Goal: Task Accomplishment & Management: Complete application form

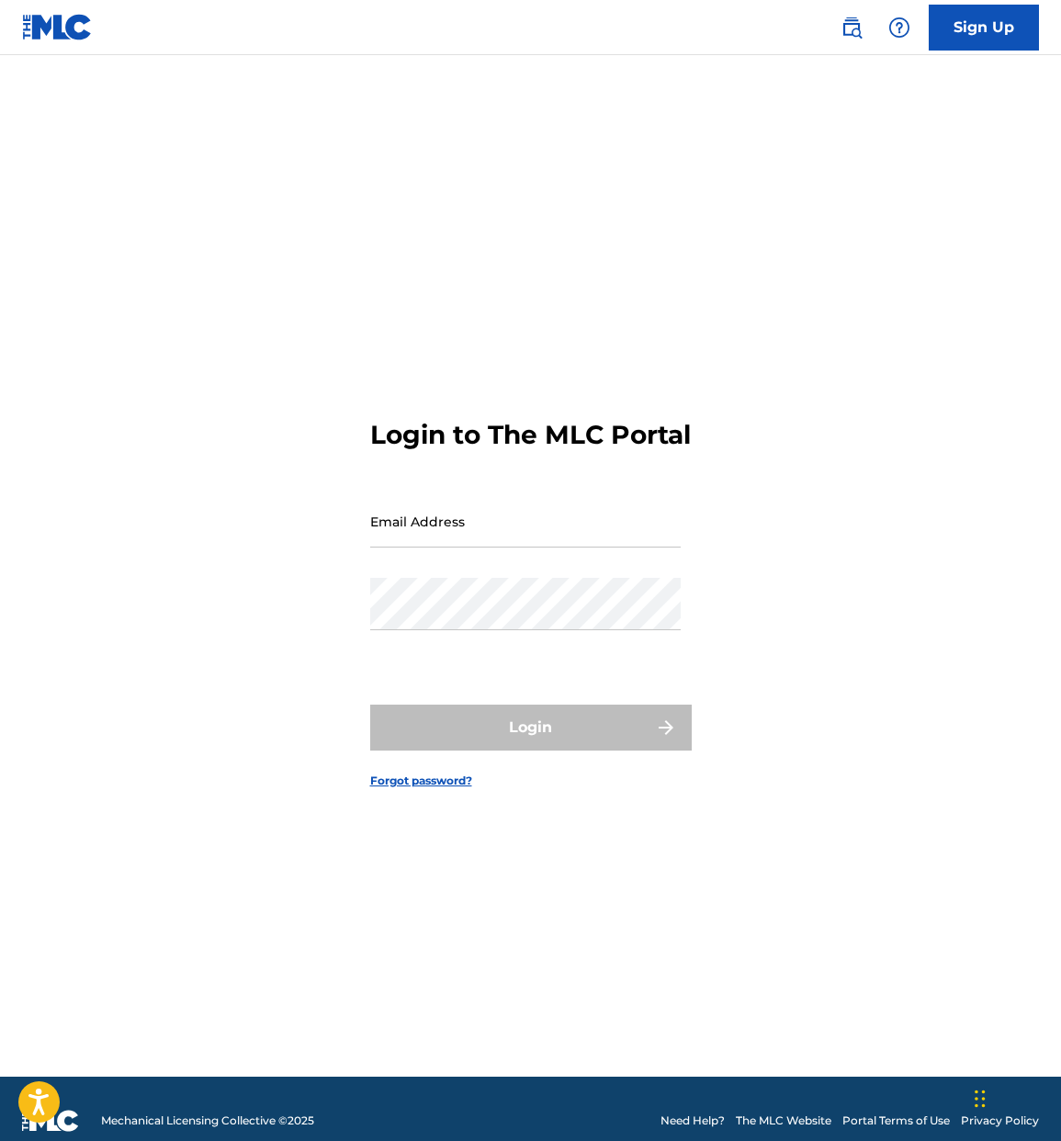
click at [509, 548] on input "Email Address" at bounding box center [525, 521] width 311 height 52
type input "[EMAIL_ADDRESS][DOMAIN_NAME]"
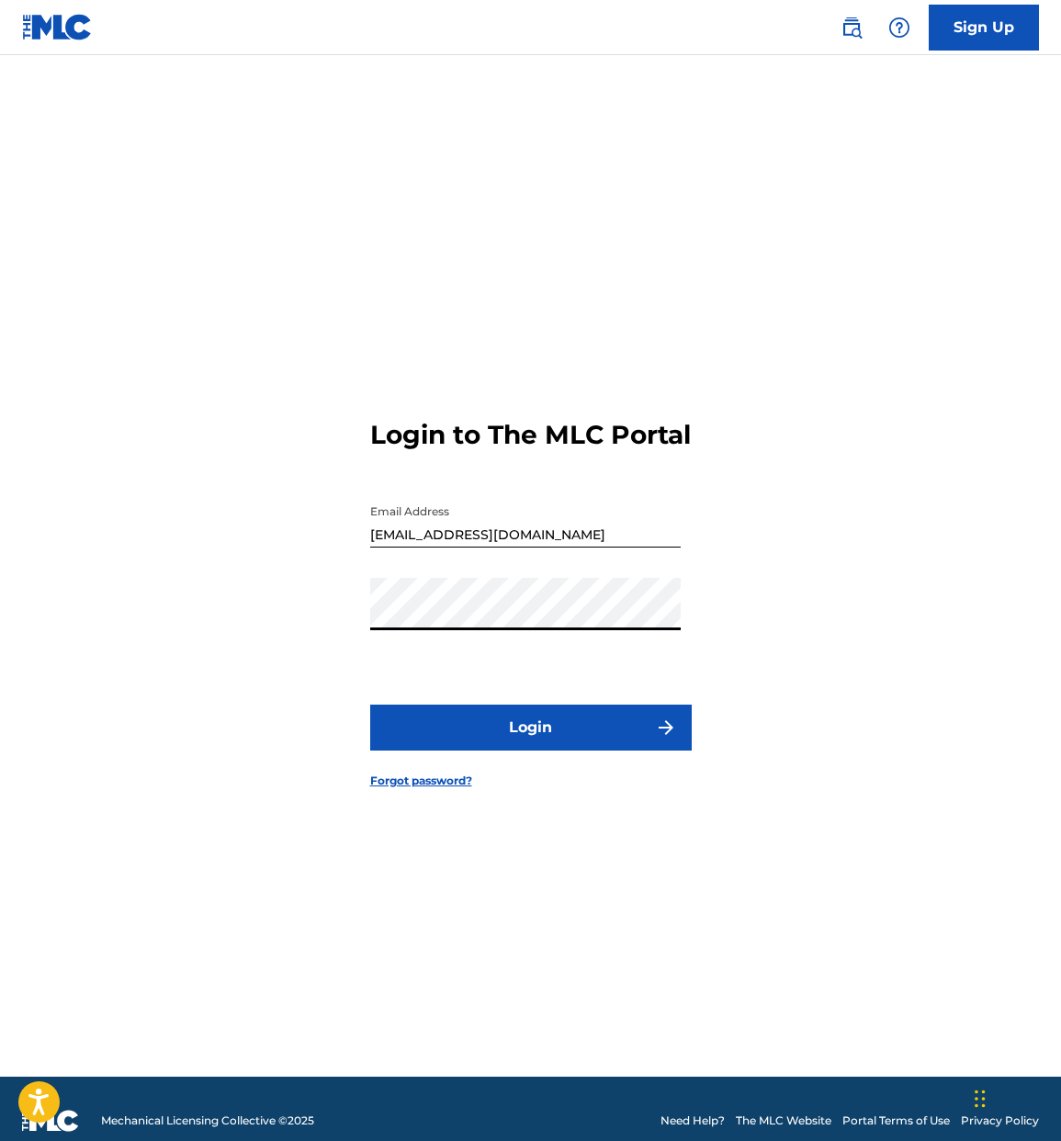
click at [585, 733] on button "Login" at bounding box center [531, 728] width 322 height 46
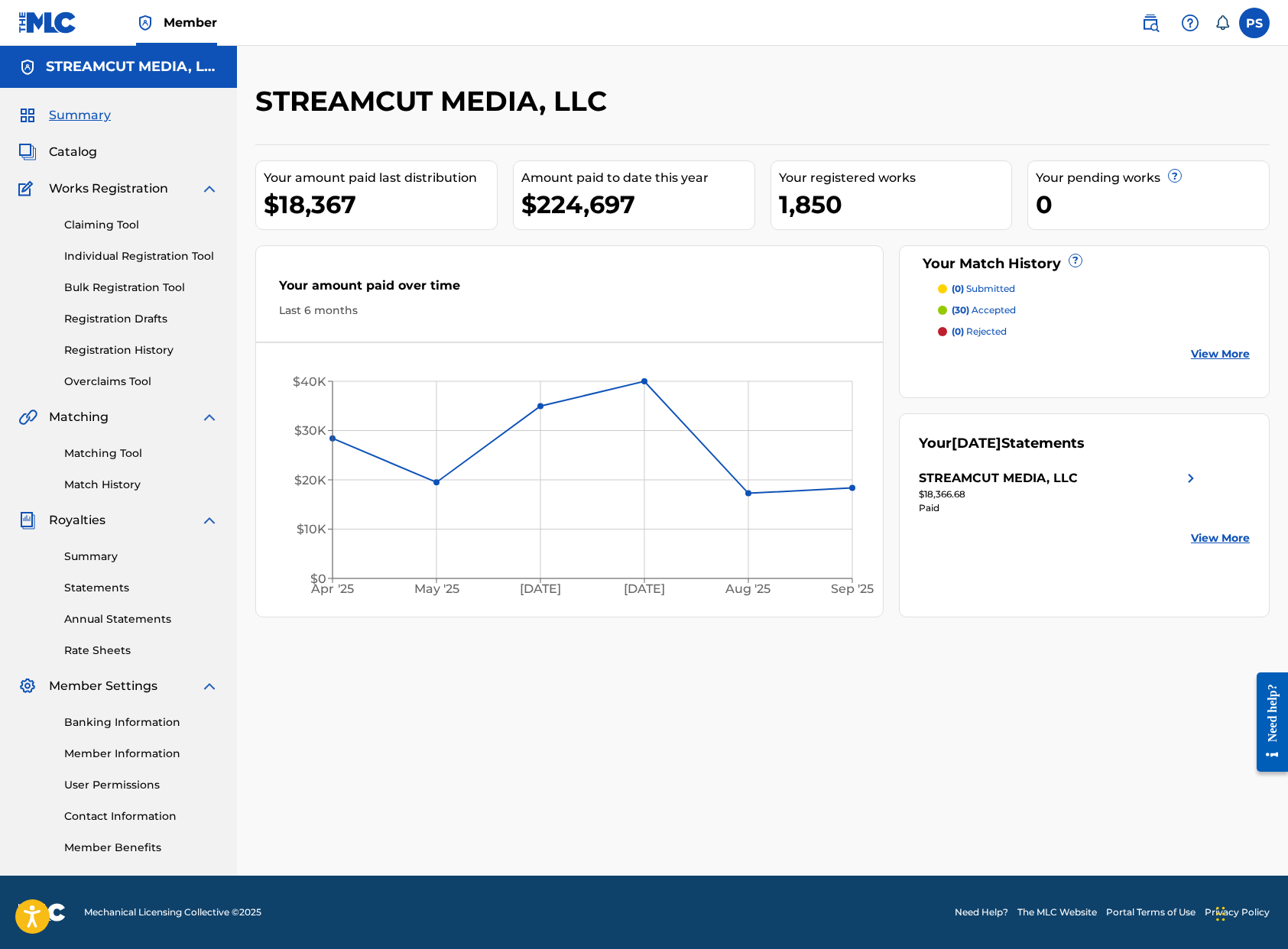
click at [882, 27] on label at bounding box center [1255, 22] width 31 height 31
click at [882, 23] on input "PS [PERSON_NAME] [PERSON_NAME][EMAIL_ADDRESS][DOMAIN_NAME] Notification Prefere…" at bounding box center [1255, 23] width 0 height 0
click at [882, 24] on img at bounding box center [1191, 23] width 18 height 18
click at [882, 23] on icon at bounding box center [1223, 22] width 13 height 14
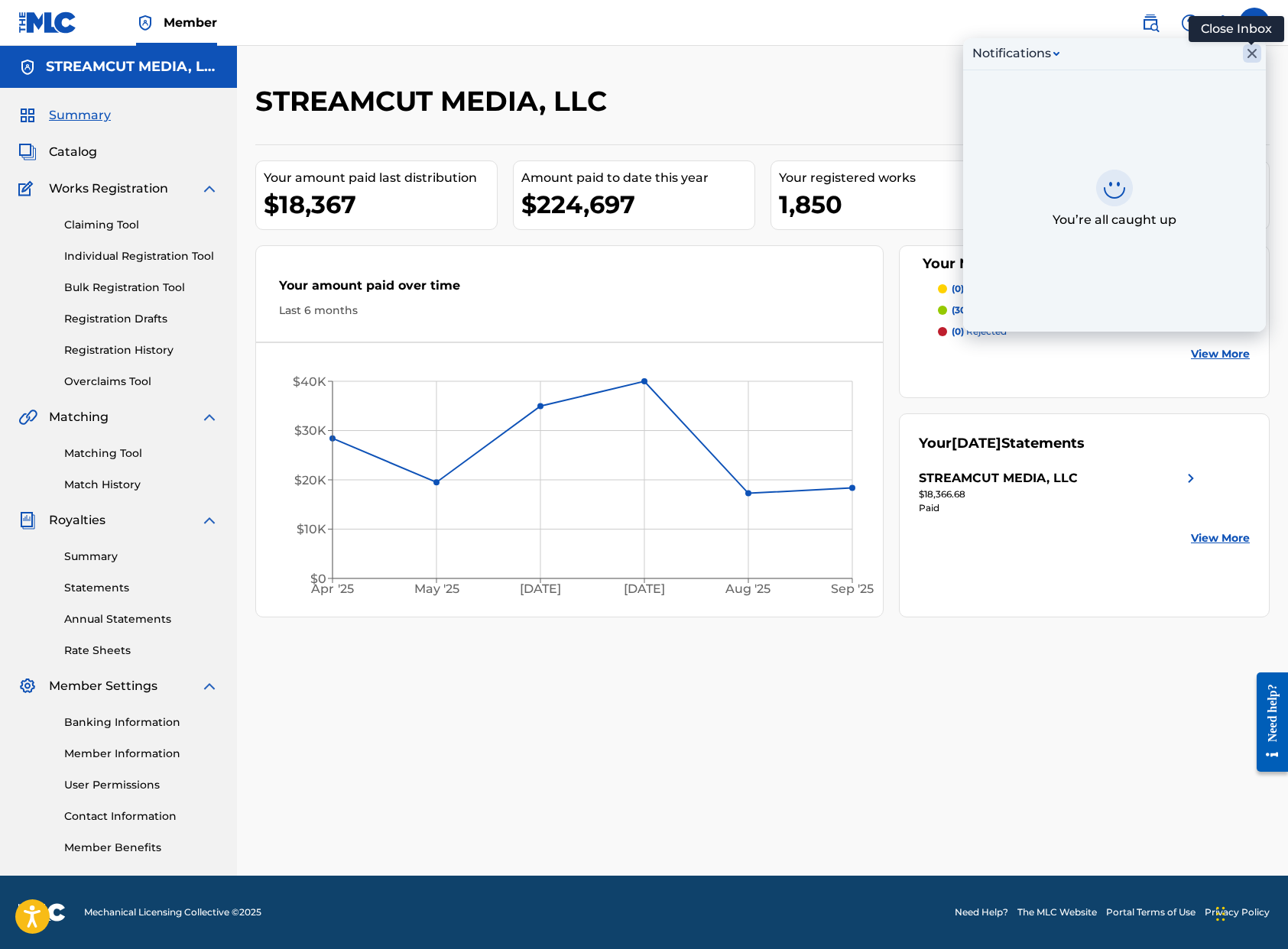
click at [882, 57] on icon "Close Inbox" at bounding box center [1252, 53] width 18 height 18
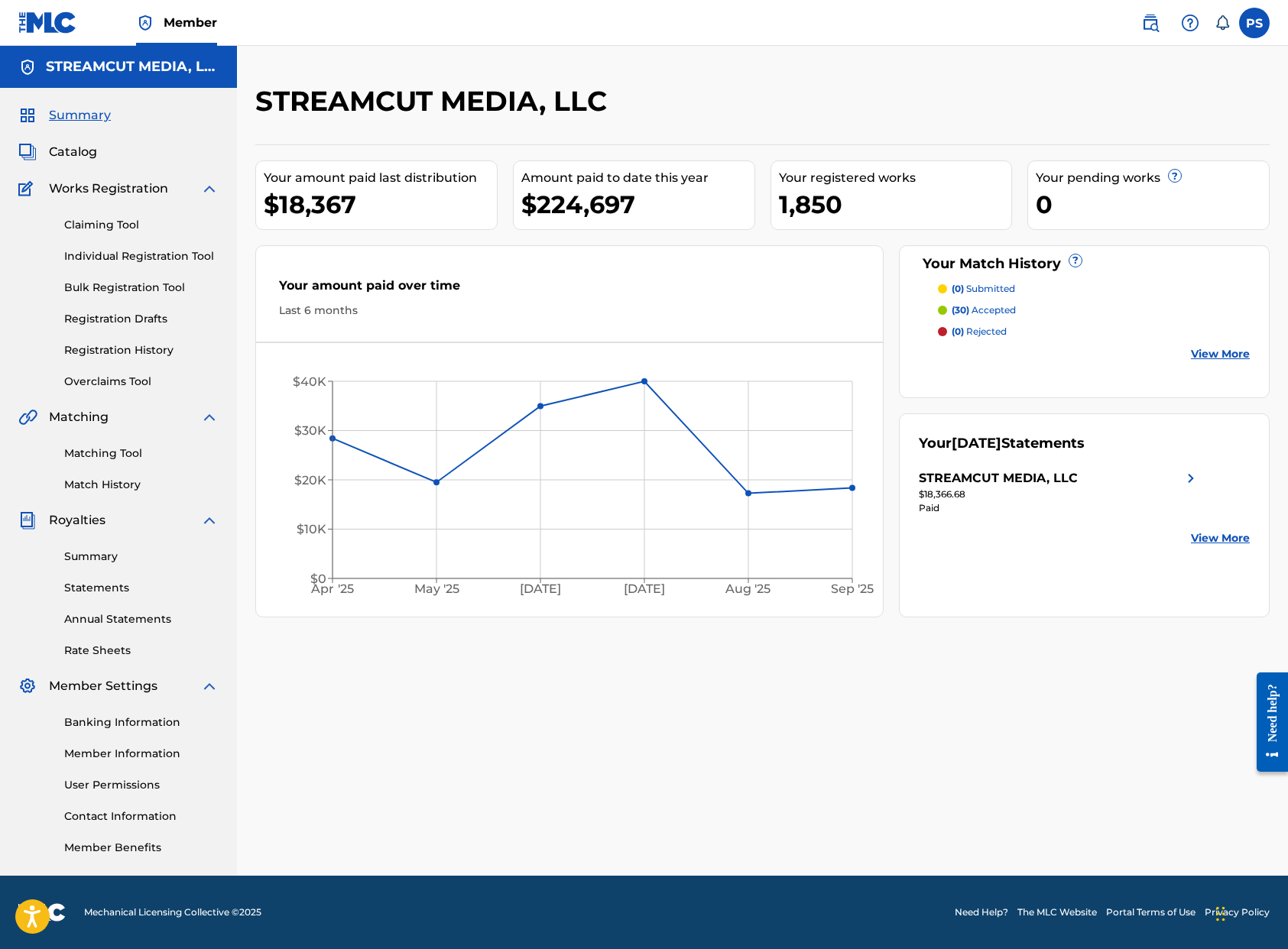
click at [77, 156] on span "Catalog" at bounding box center [73, 152] width 48 height 18
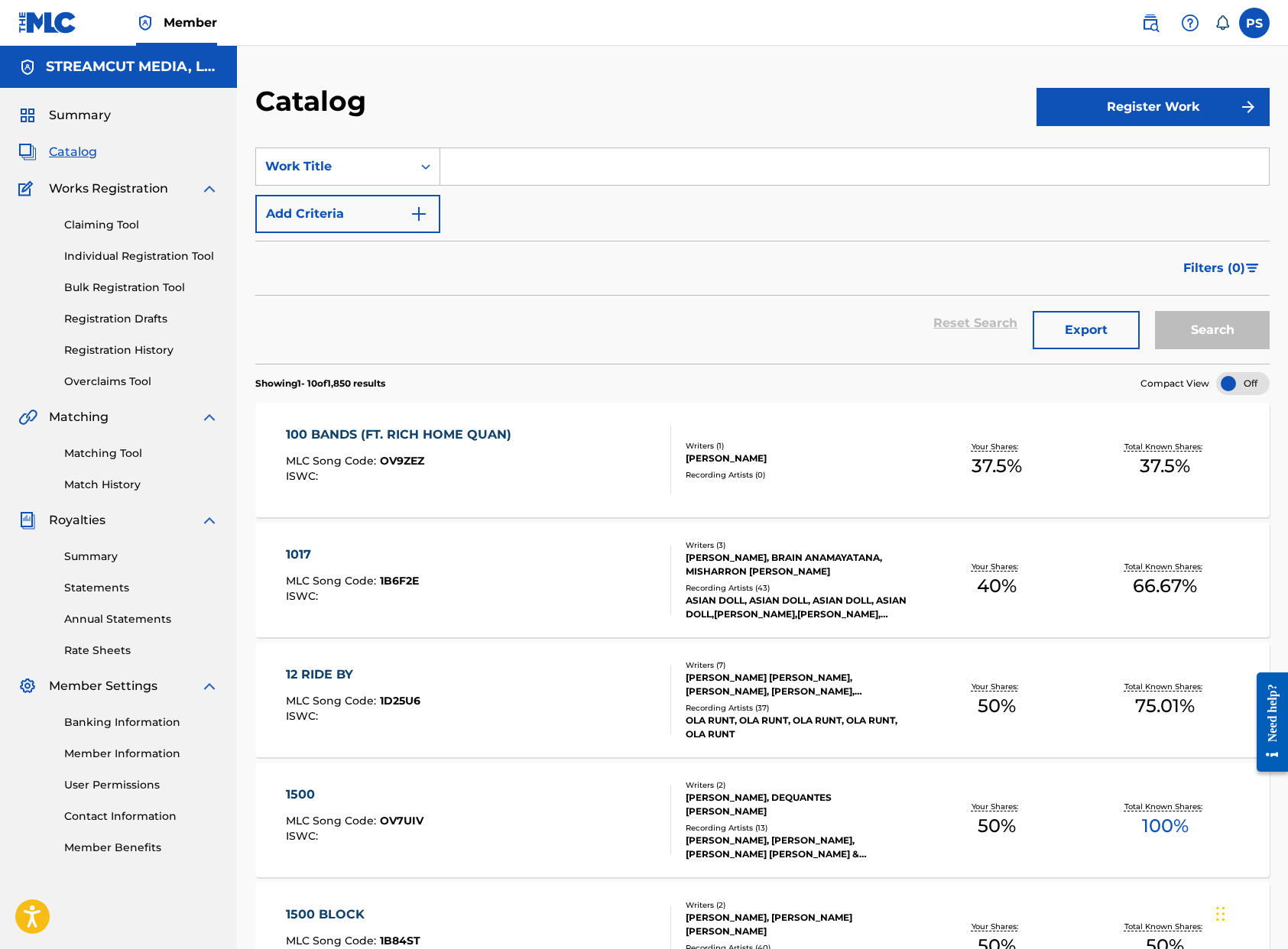
click at [774, 467] on div "Writers ( 1 ) [PERSON_NAME] Recording Artists ( 0 )" at bounding box center [791, 460] width 240 height 41
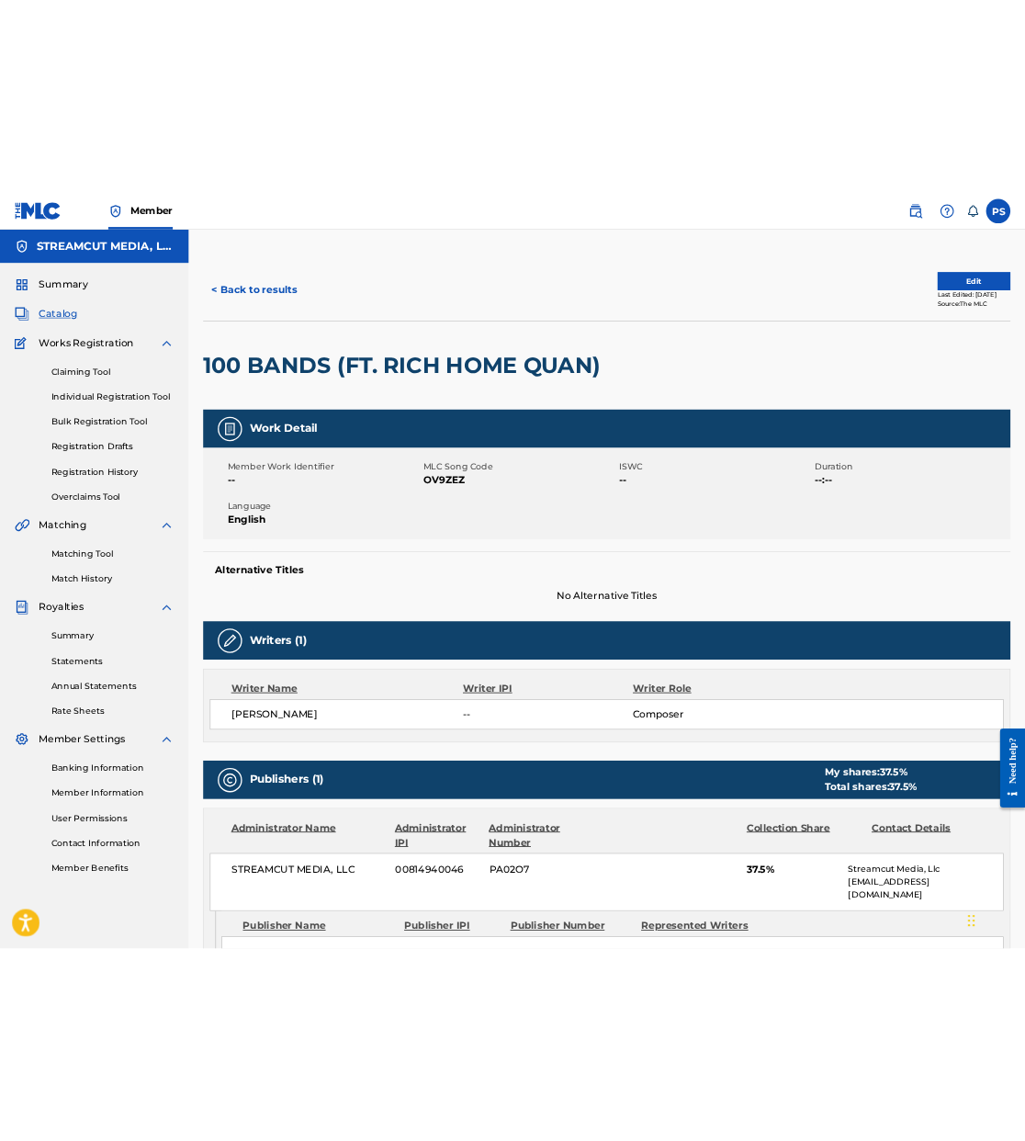
scroll to position [128, 0]
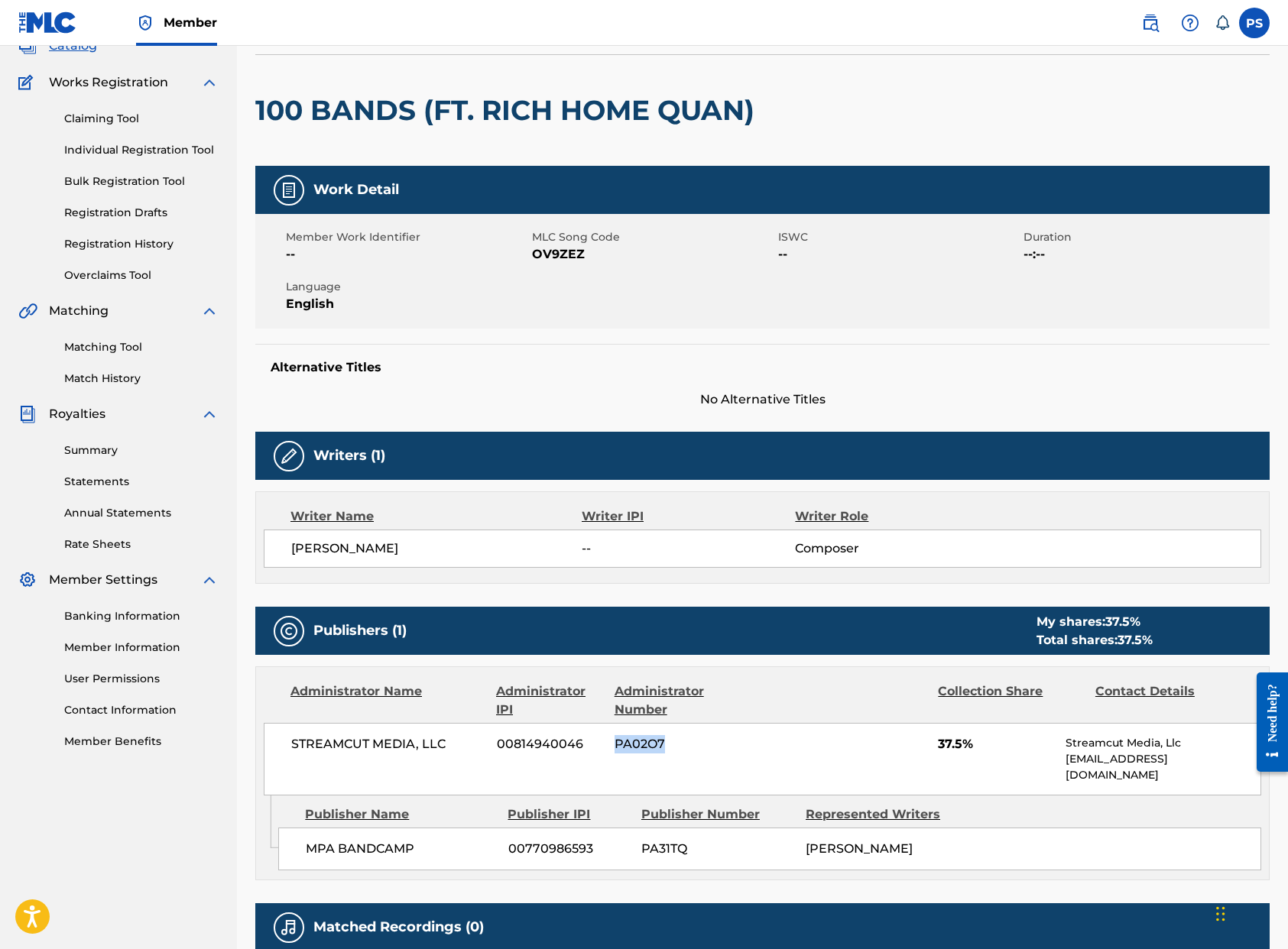
drag, startPoint x: 617, startPoint y: 742, endPoint x: 667, endPoint y: 742, distance: 50.0
click at [667, 742] on span "PA02O7" at bounding box center [687, 744] width 146 height 18
copy span "PA02O7"
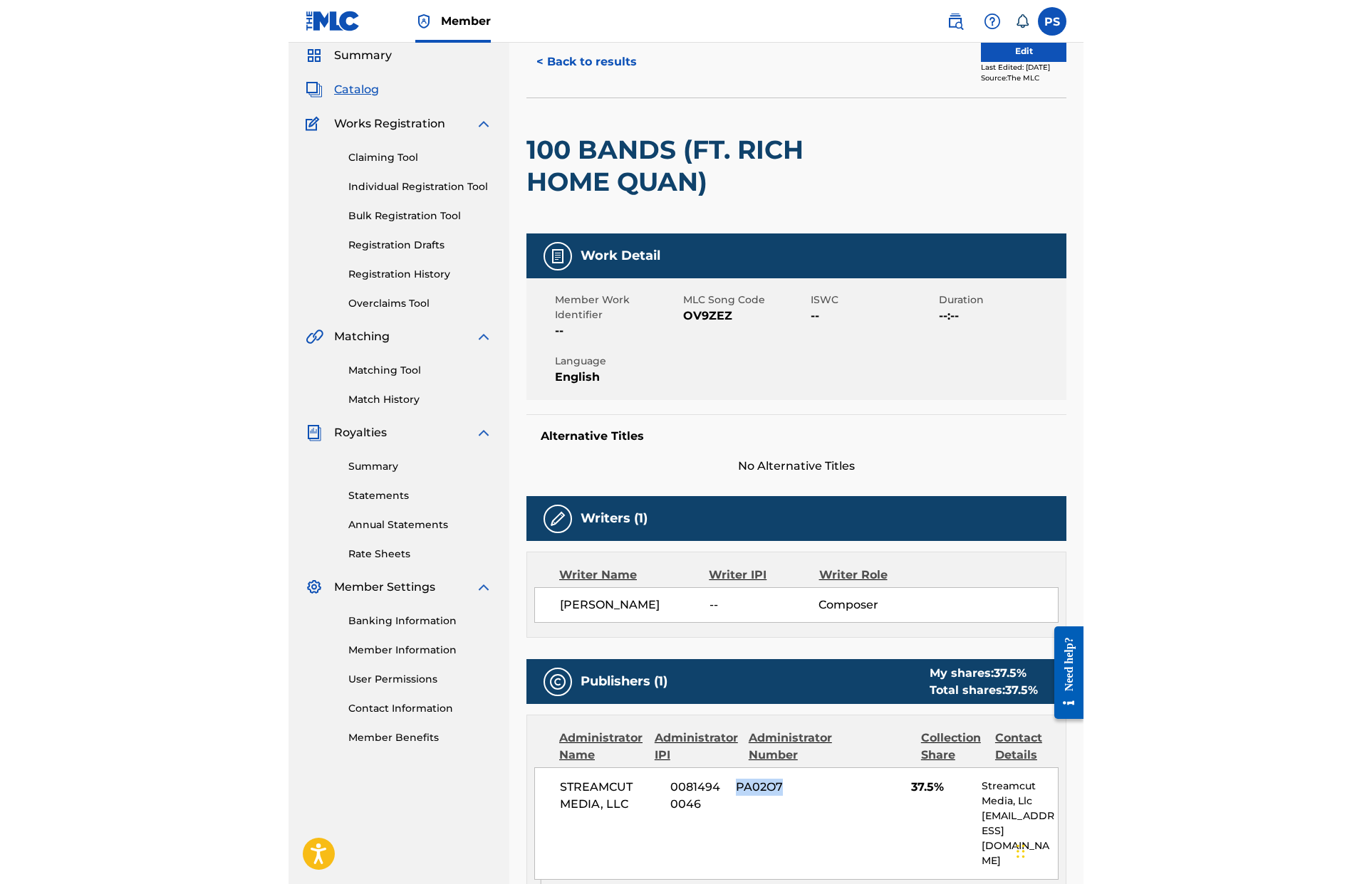
scroll to position [0, 0]
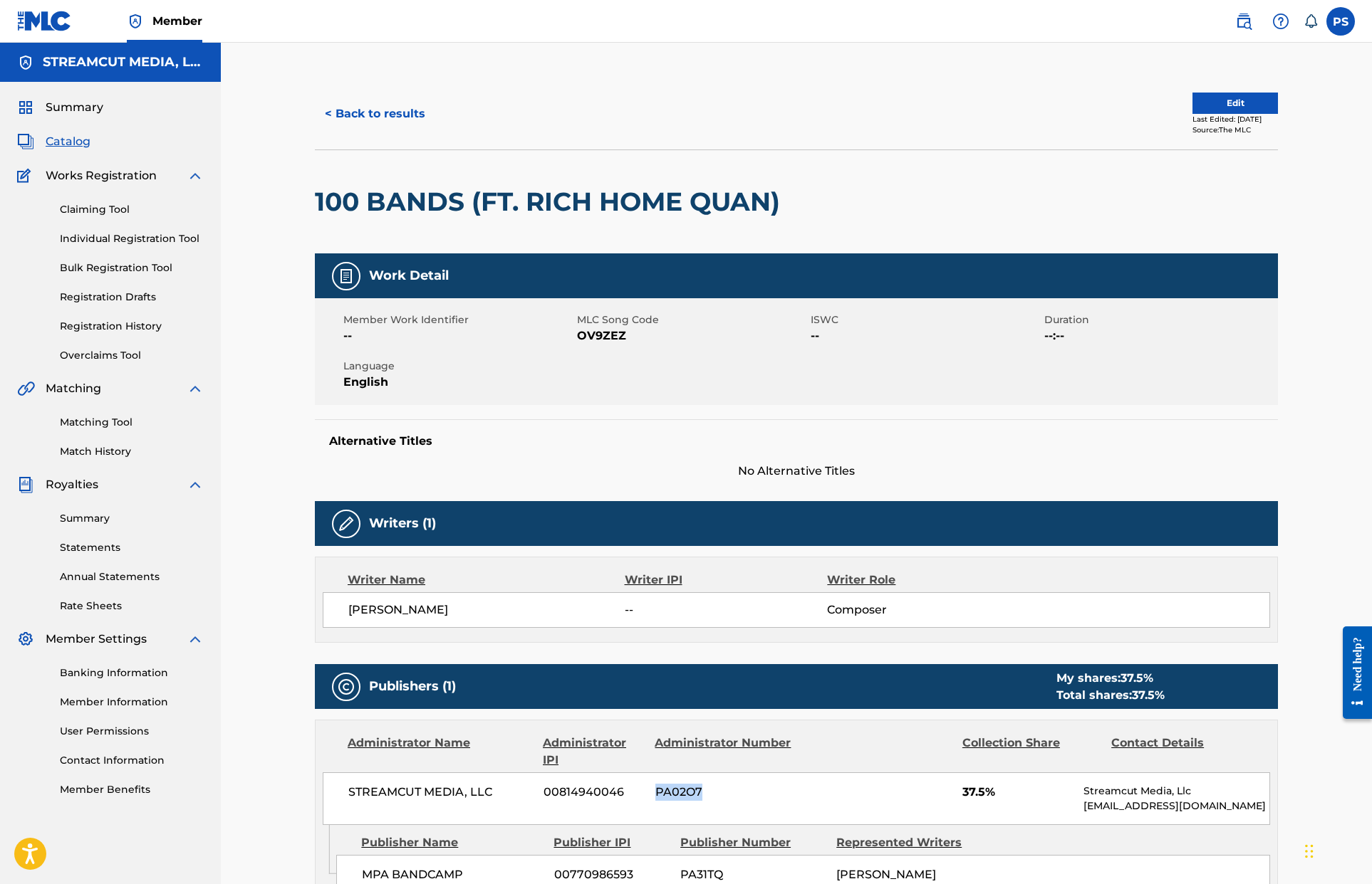
click at [64, 138] on span "Catalog" at bounding box center [68, 142] width 45 height 17
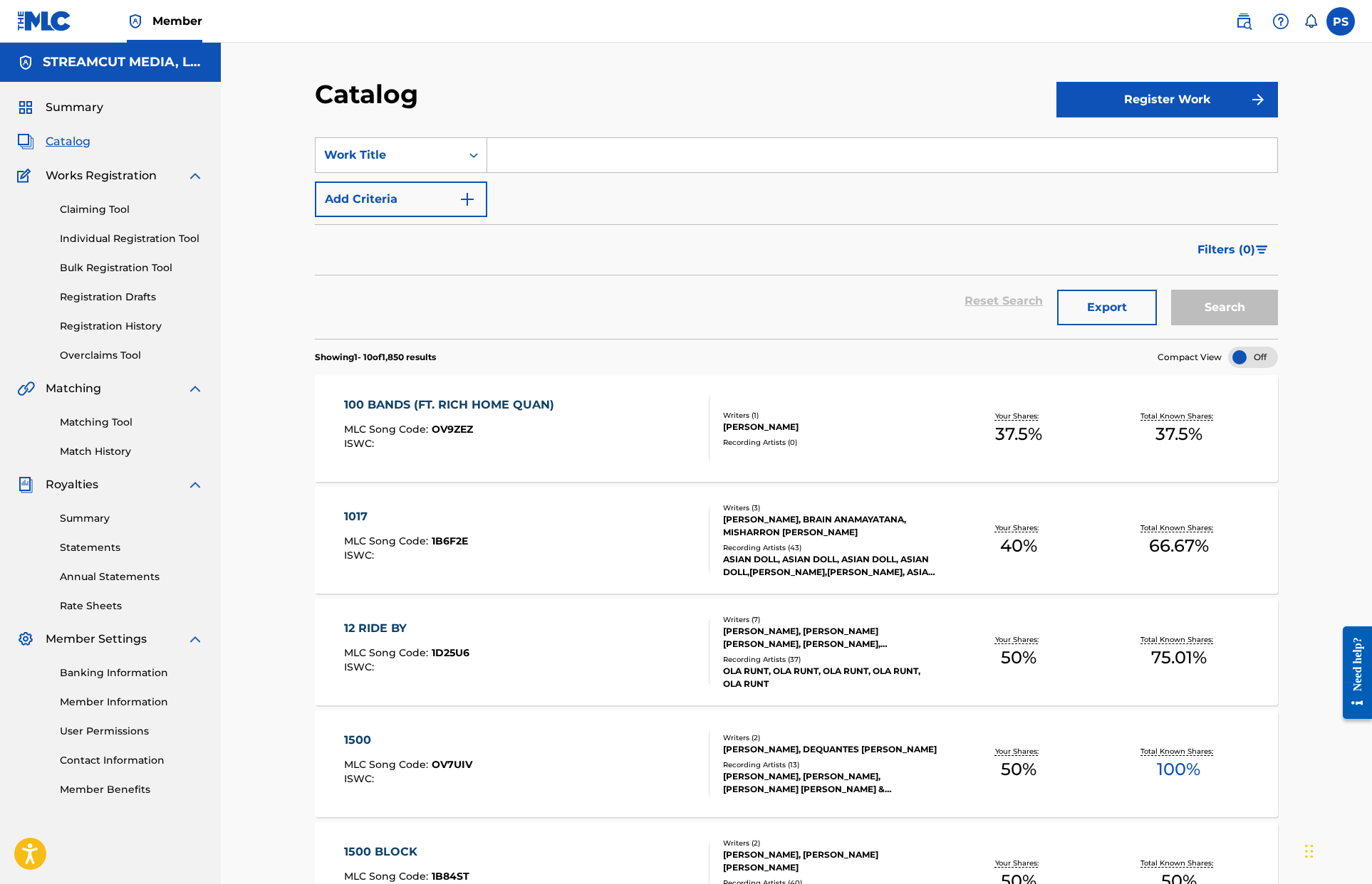
drag, startPoint x: 1139, startPoint y: 119, endPoint x: 1138, endPoint y: 108, distance: 11.0
click at [822, 116] on div "Register Work" at bounding box center [1167, 99] width 222 height 42
click at [822, 108] on button "Register Work" at bounding box center [1167, 100] width 222 height 36
click at [822, 142] on link "Individual" at bounding box center [1167, 146] width 222 height 34
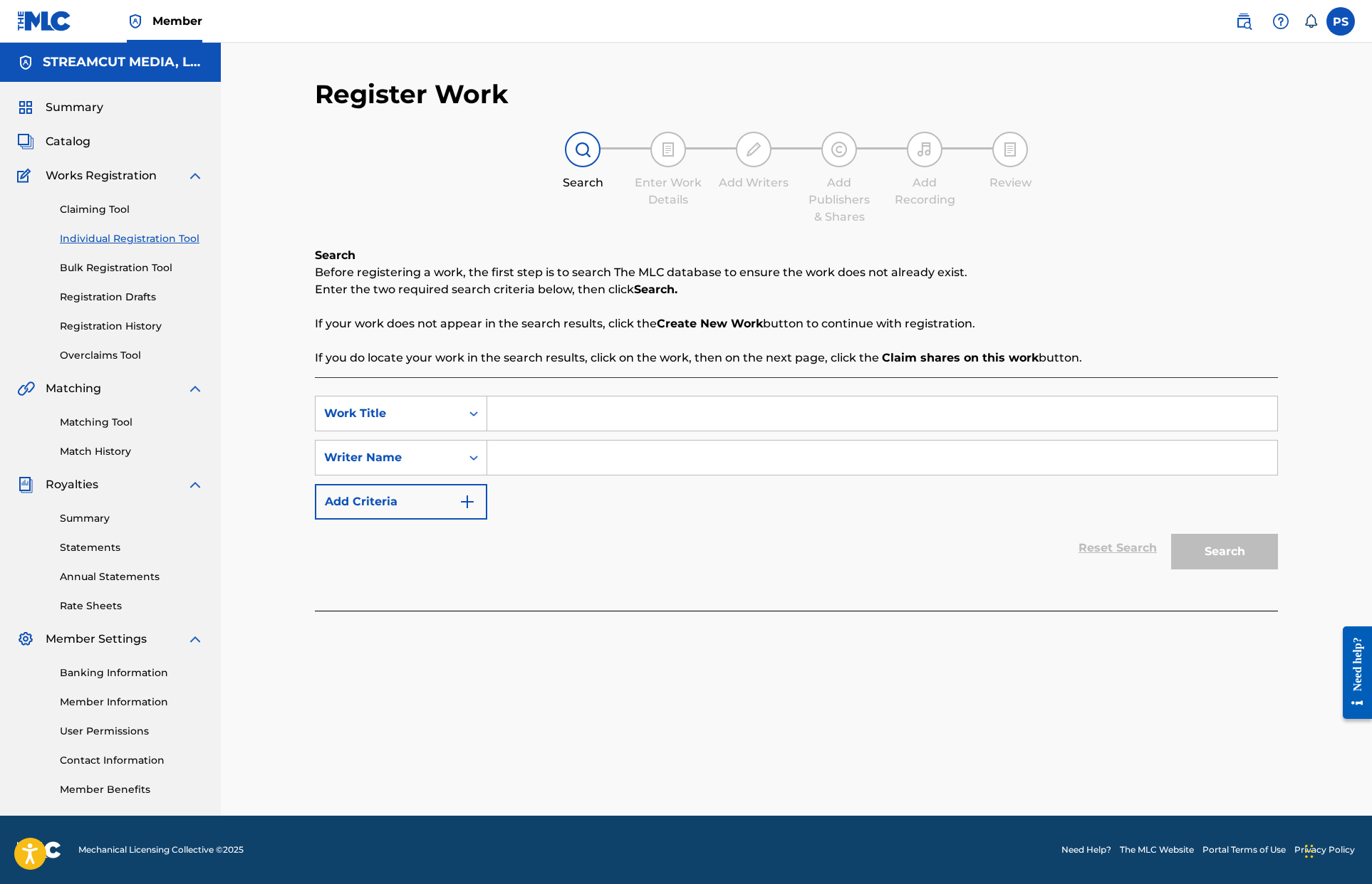
click at [564, 412] on input "Search Form" at bounding box center [882, 414] width 790 height 34
type input "Shit Popper"
type input "[PERSON_NAME]"
click at [822, 534] on button "Search" at bounding box center [1225, 552] width 107 height 36
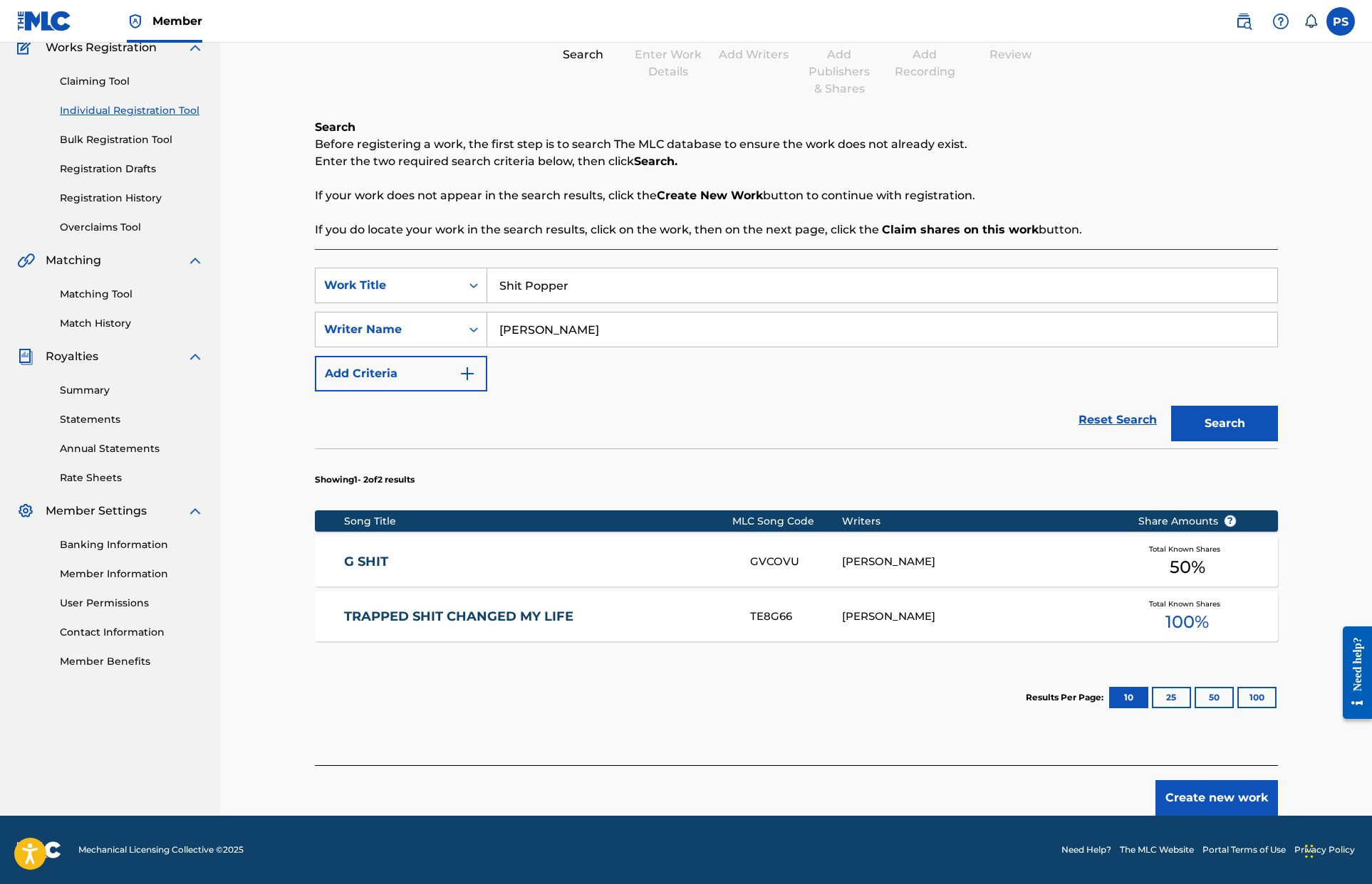
click at [822, 793] on button "Create new work" at bounding box center [1216, 798] width 122 height 36
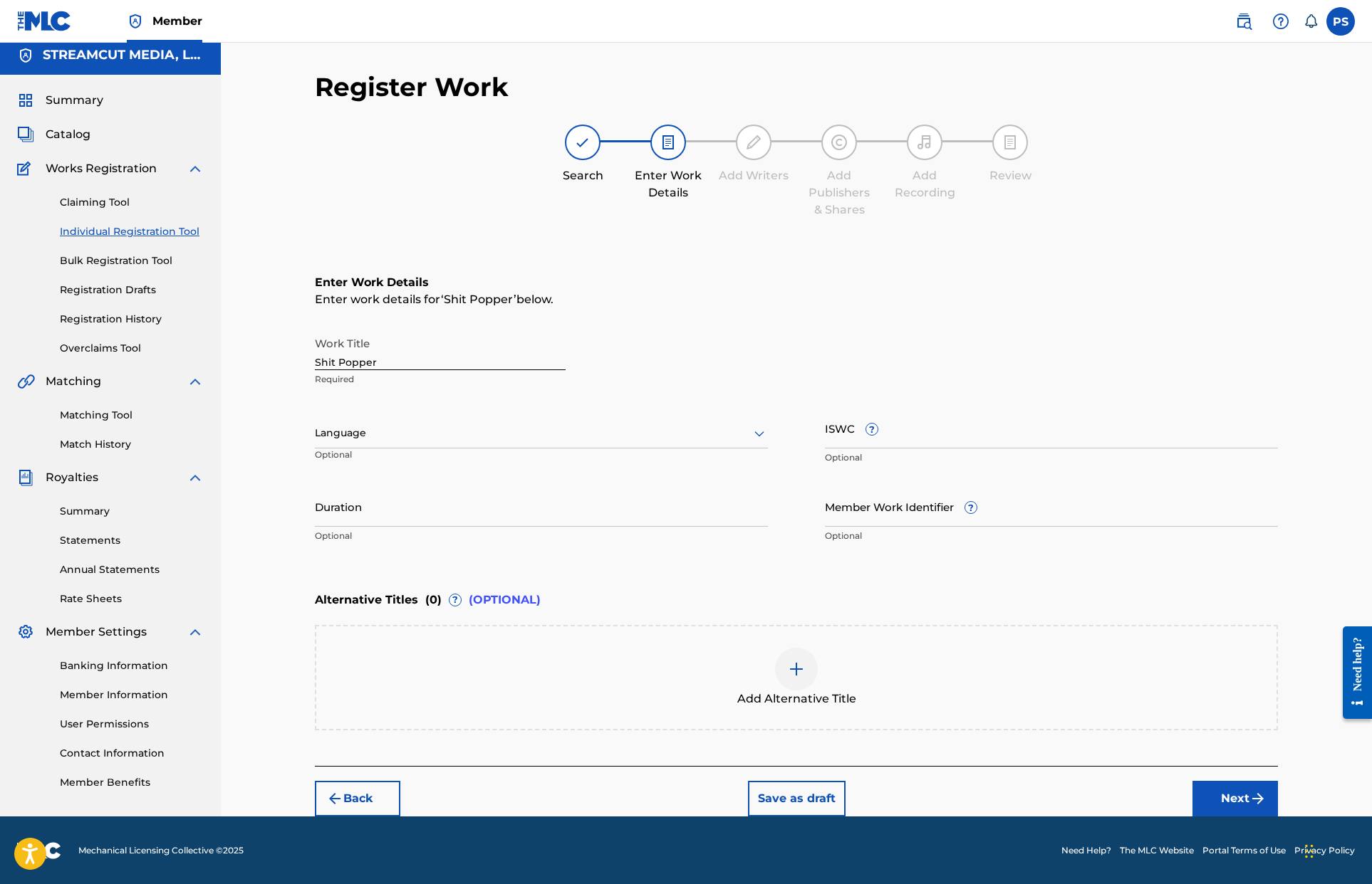
click at [822, 782] on button "Next" at bounding box center [1235, 799] width 85 height 36
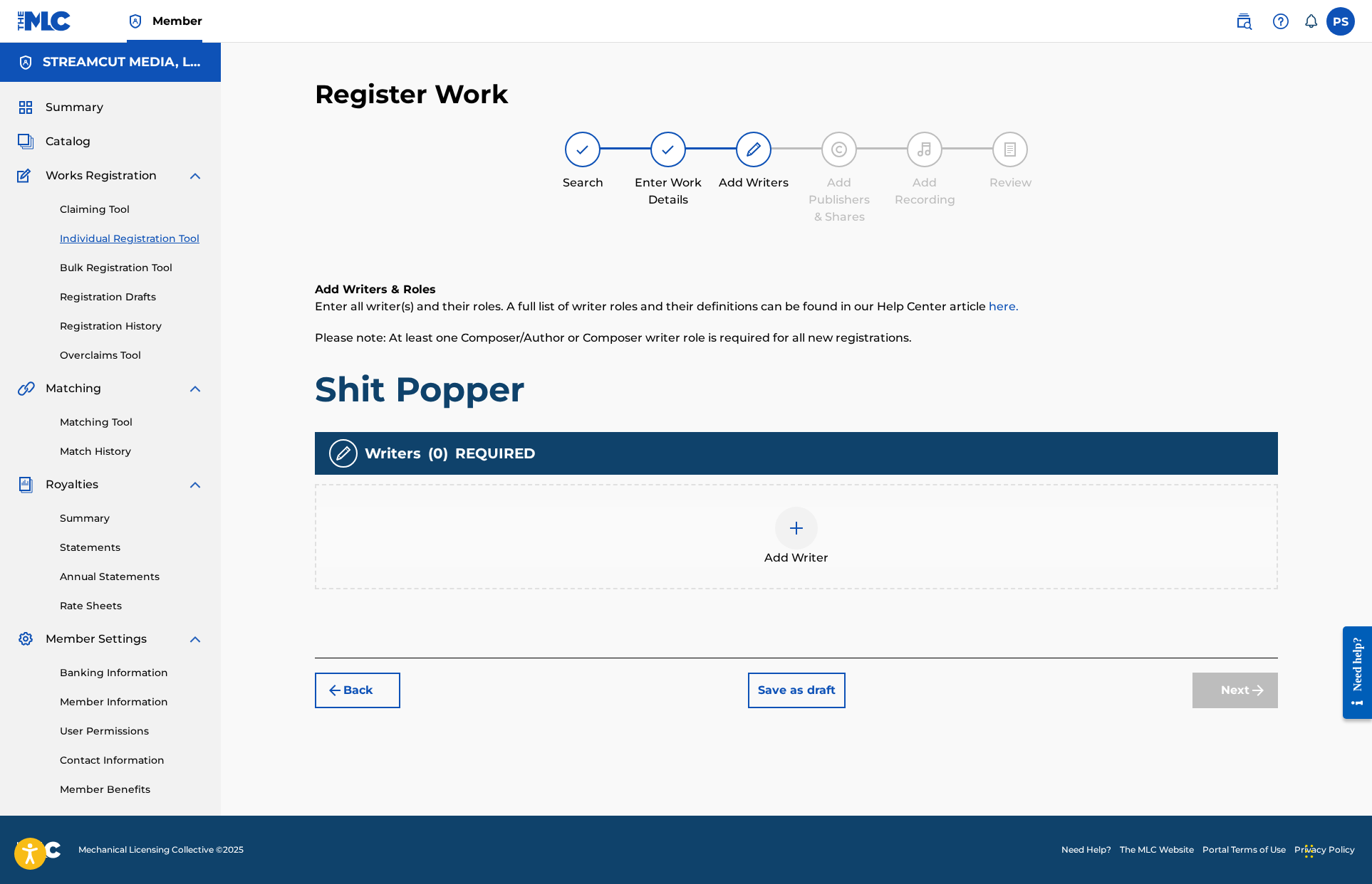
scroll to position [0, 0]
click at [812, 596] on div "Add Writers & Roles Enter all writer(s) and their roles. A full list of writer …" at bounding box center [796, 452] width 963 height 411
click at [813, 561] on span "Add Writer" at bounding box center [796, 558] width 64 height 17
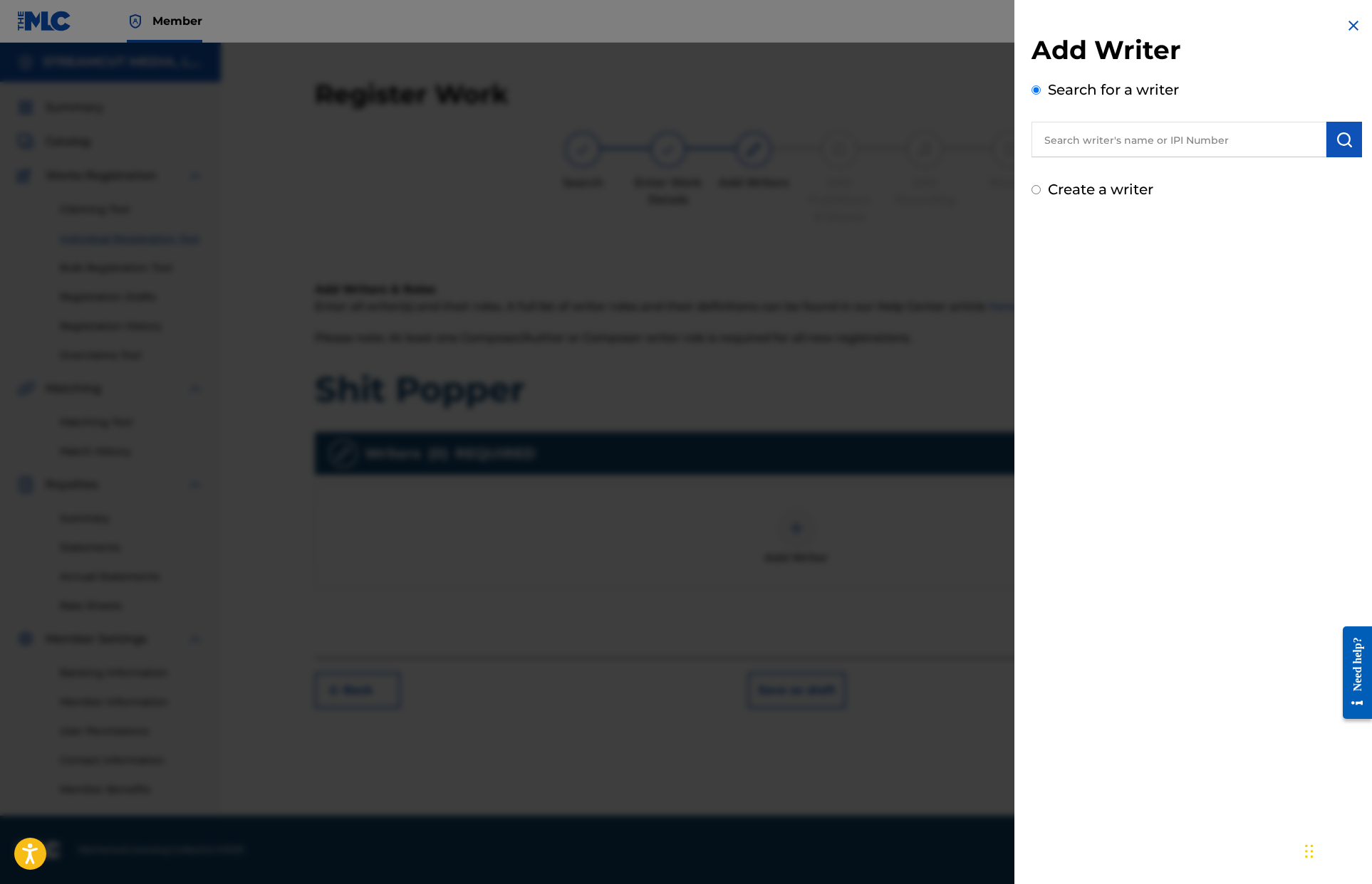
click at [822, 140] on input "text" at bounding box center [1179, 139] width 295 height 36
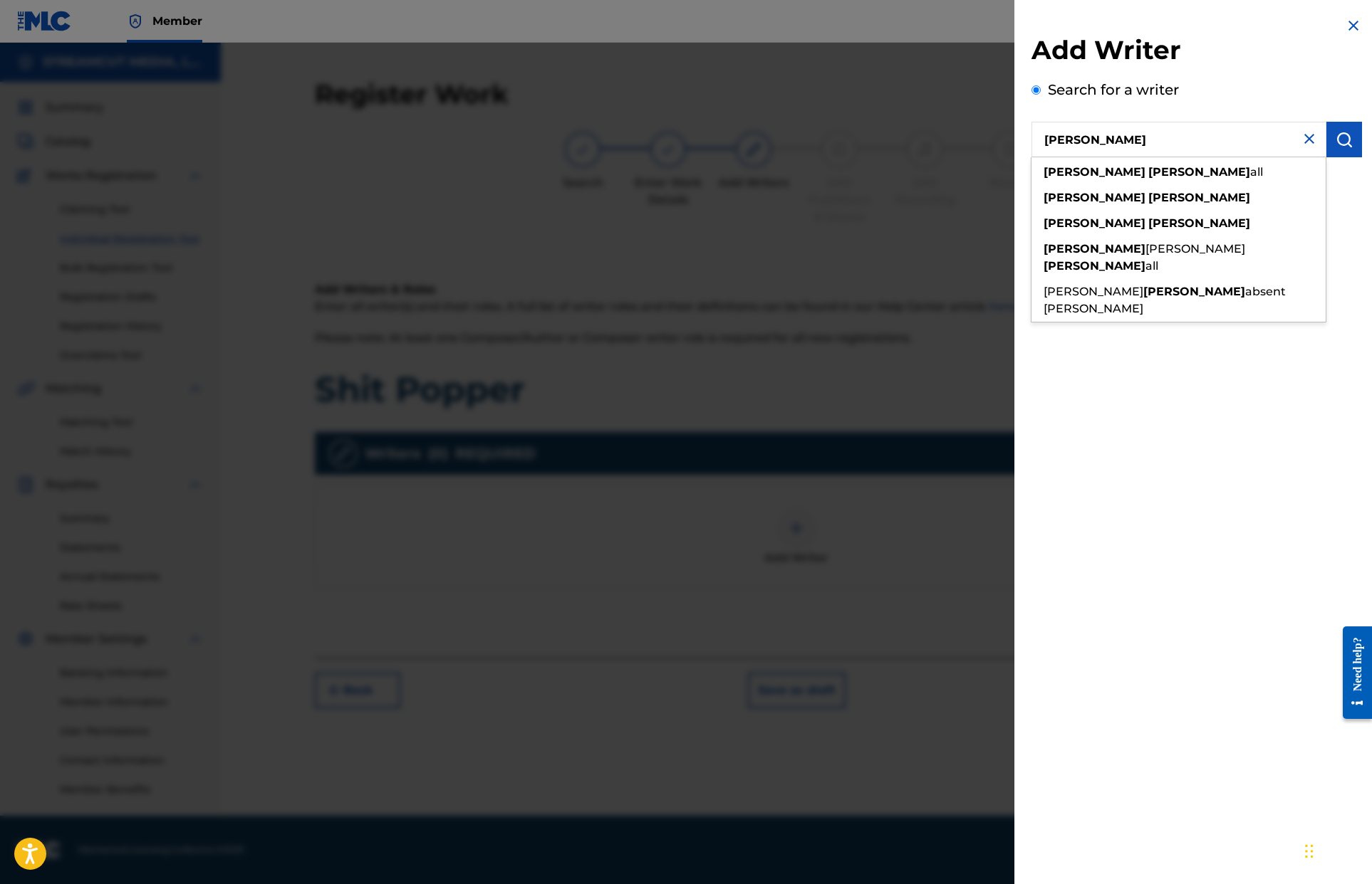
type input "[PERSON_NAME]"
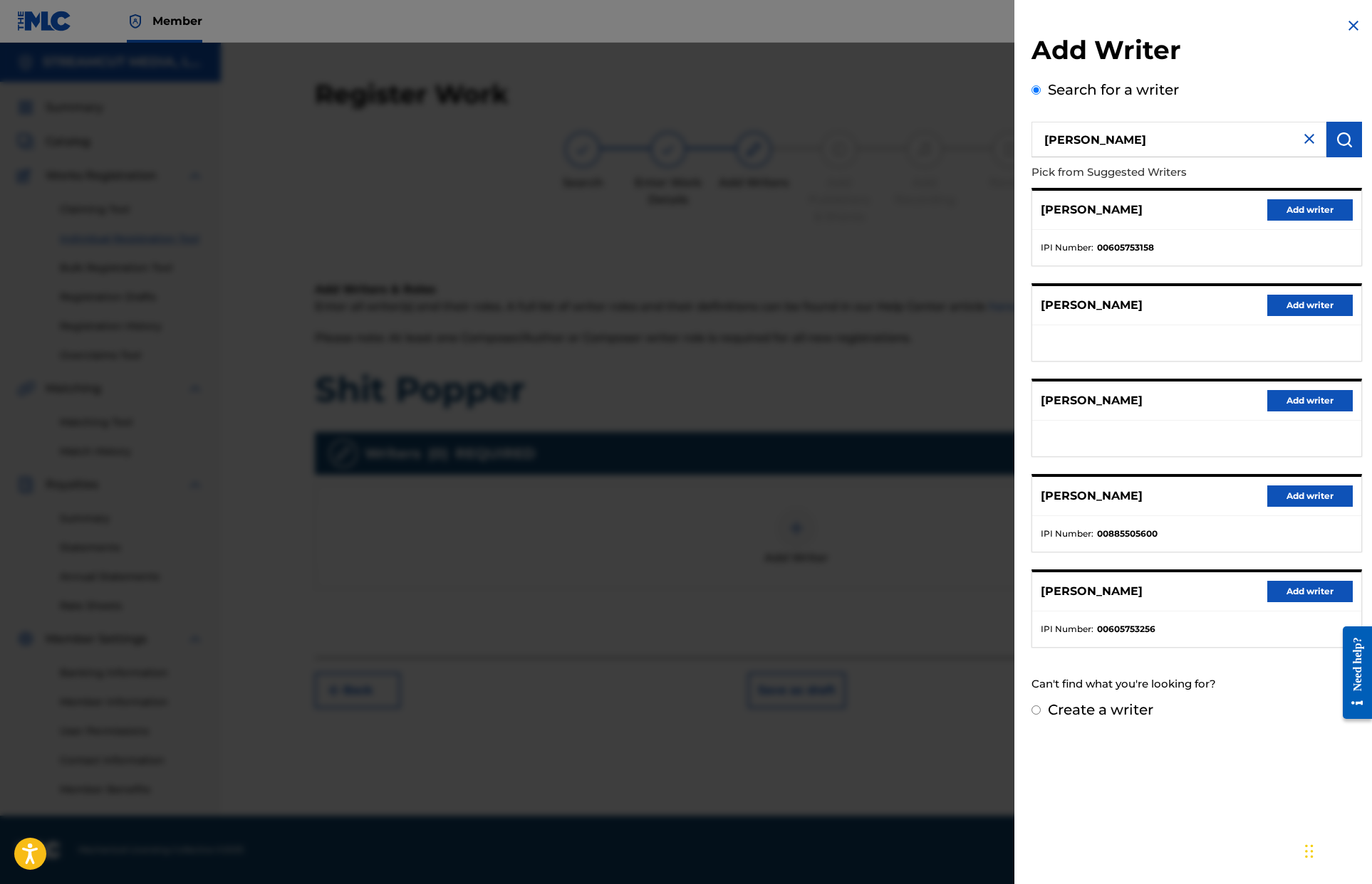
click at [822, 372] on div "[PERSON_NAME] Add writer IPI Number : 00605753158 [PERSON_NAME] Add writer [PER…" at bounding box center [1197, 418] width 330 height 460
click at [822, 206] on button "Add writer" at bounding box center [1310, 210] width 85 height 22
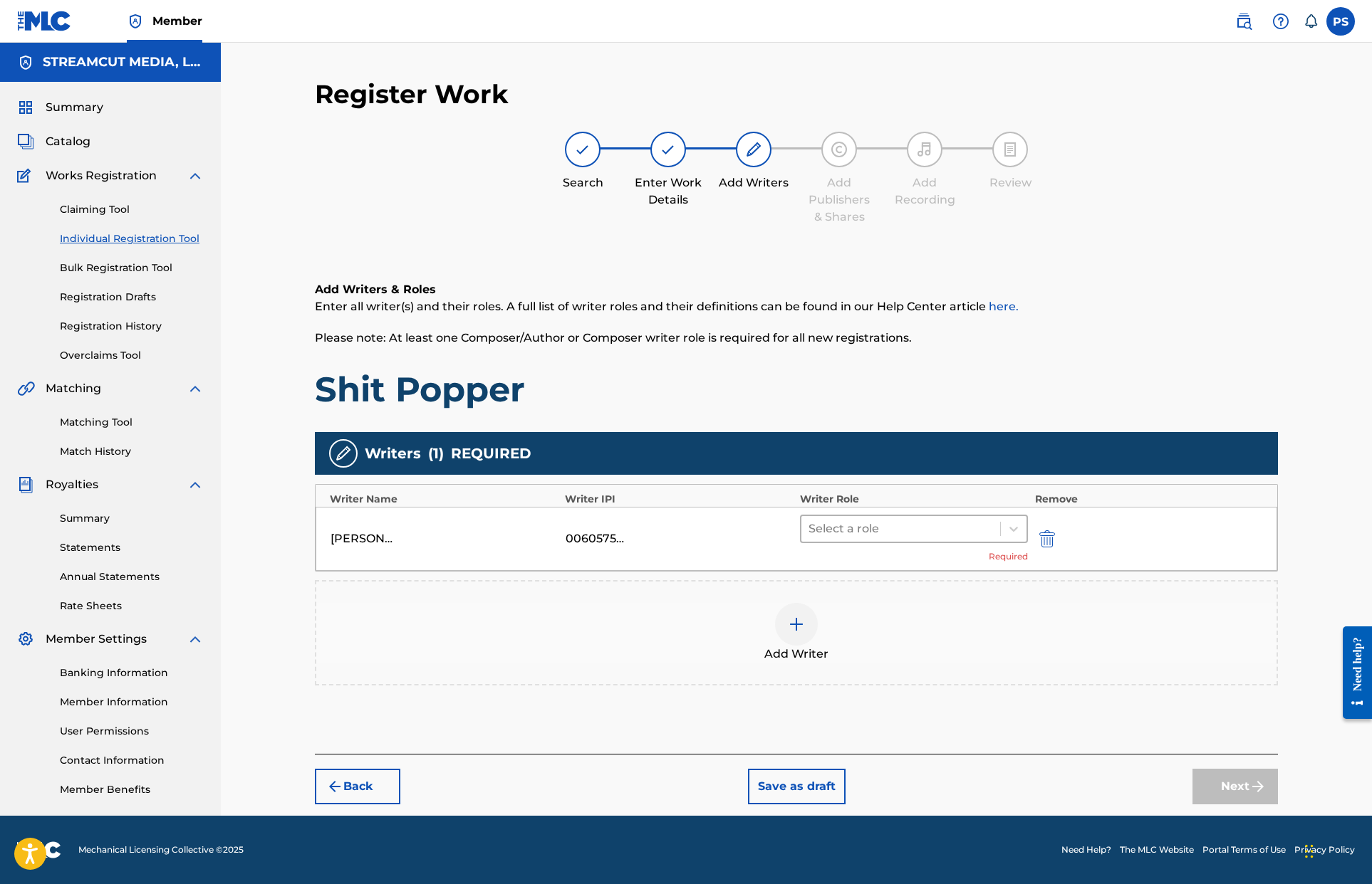
click at [822, 531] on div at bounding box center [901, 529] width 184 height 20
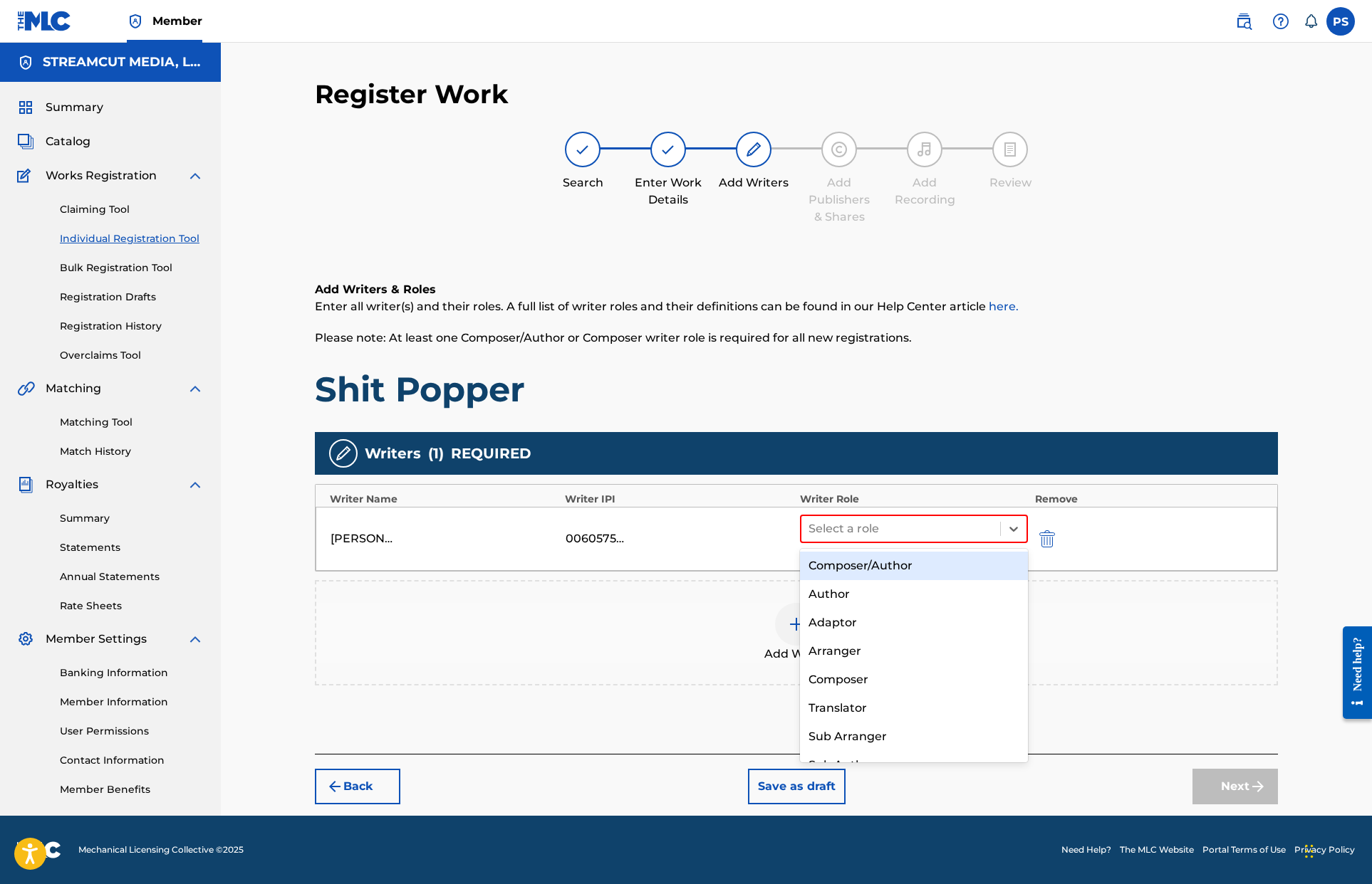
click at [822, 566] on div "Composer/Author" at bounding box center [914, 566] width 228 height 29
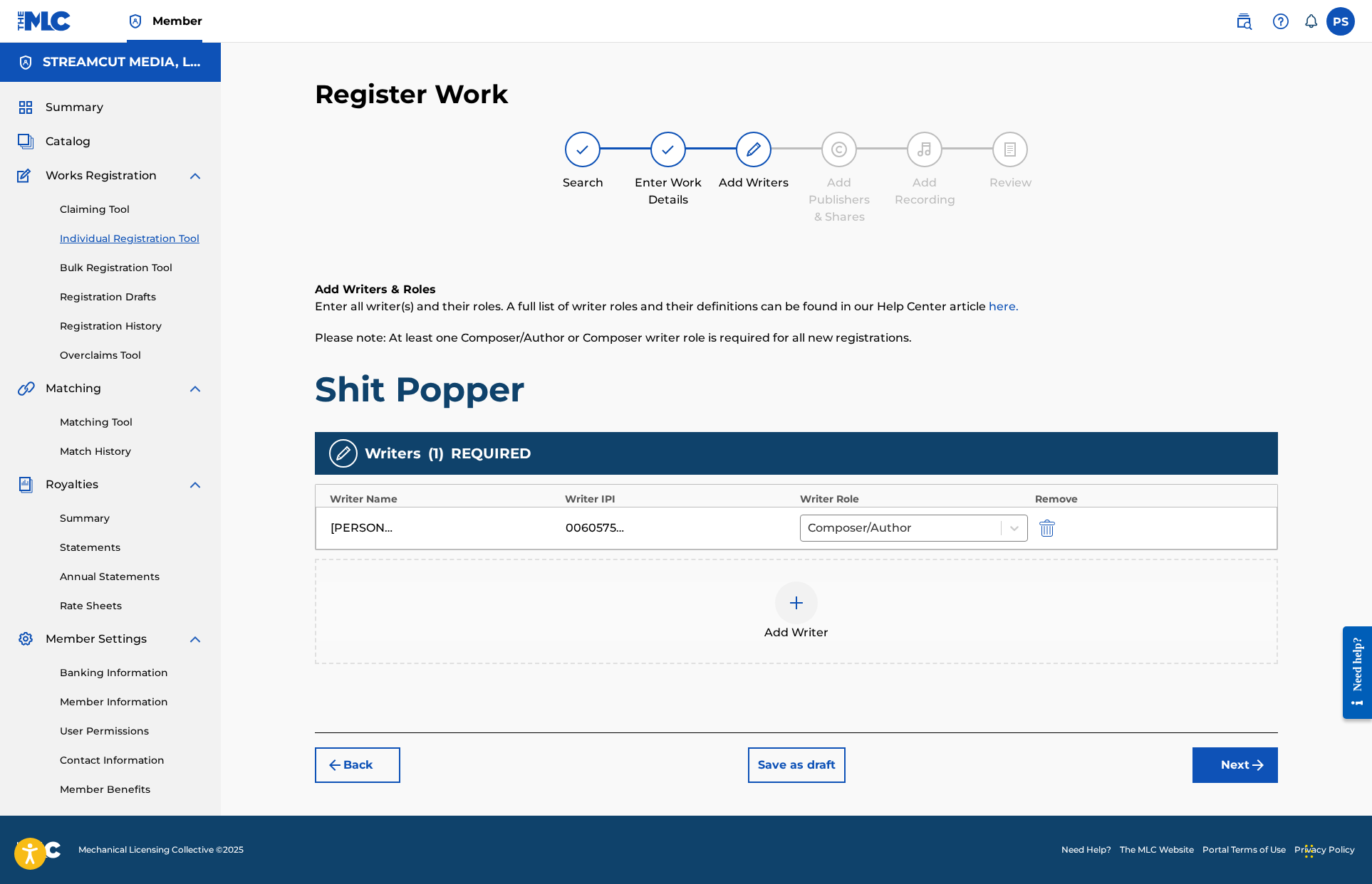
click at [822, 751] on button "Next" at bounding box center [1235, 765] width 85 height 36
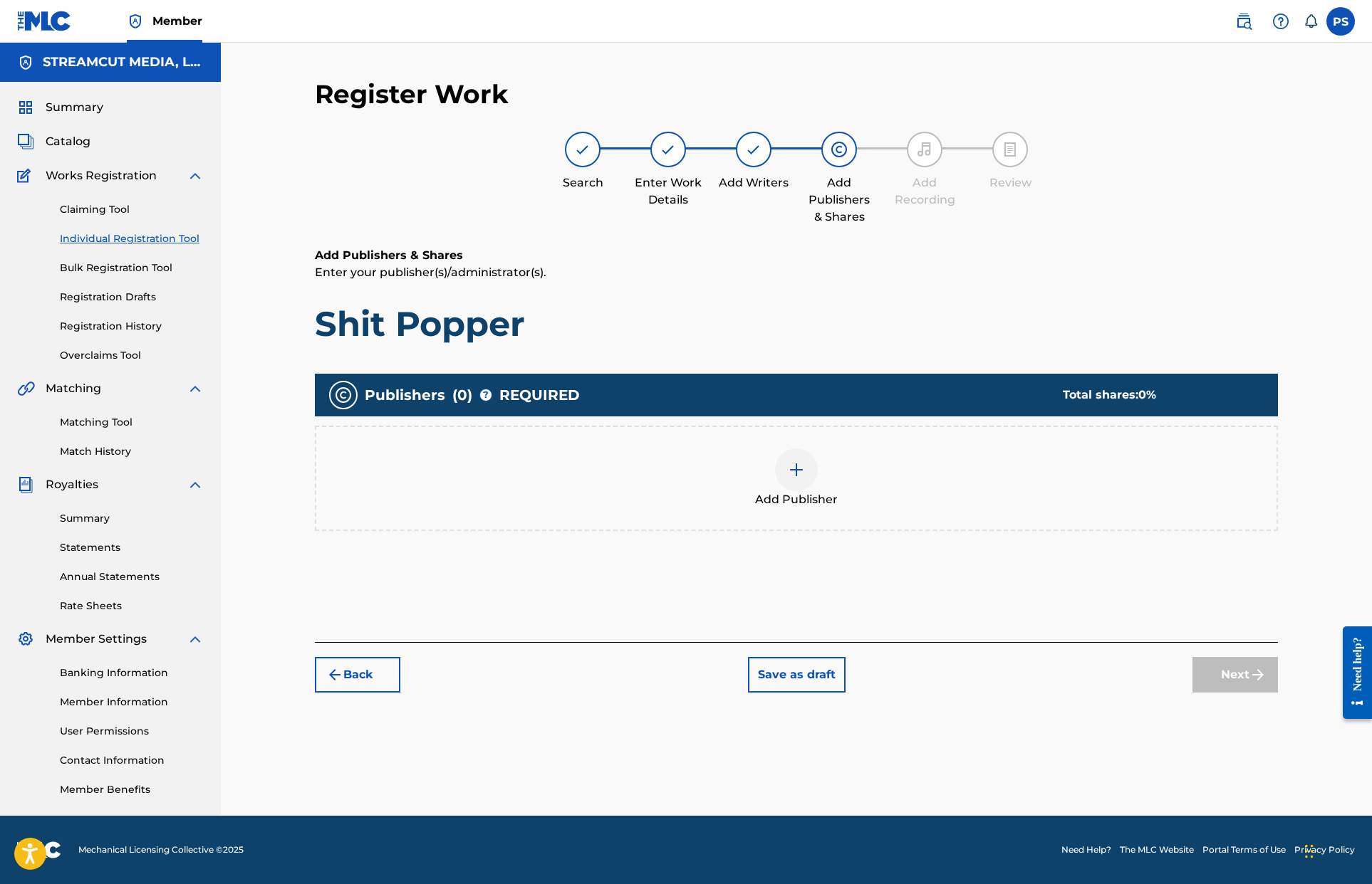
click at [822, 494] on div "Add Publisher" at bounding box center [796, 478] width 960 height 60
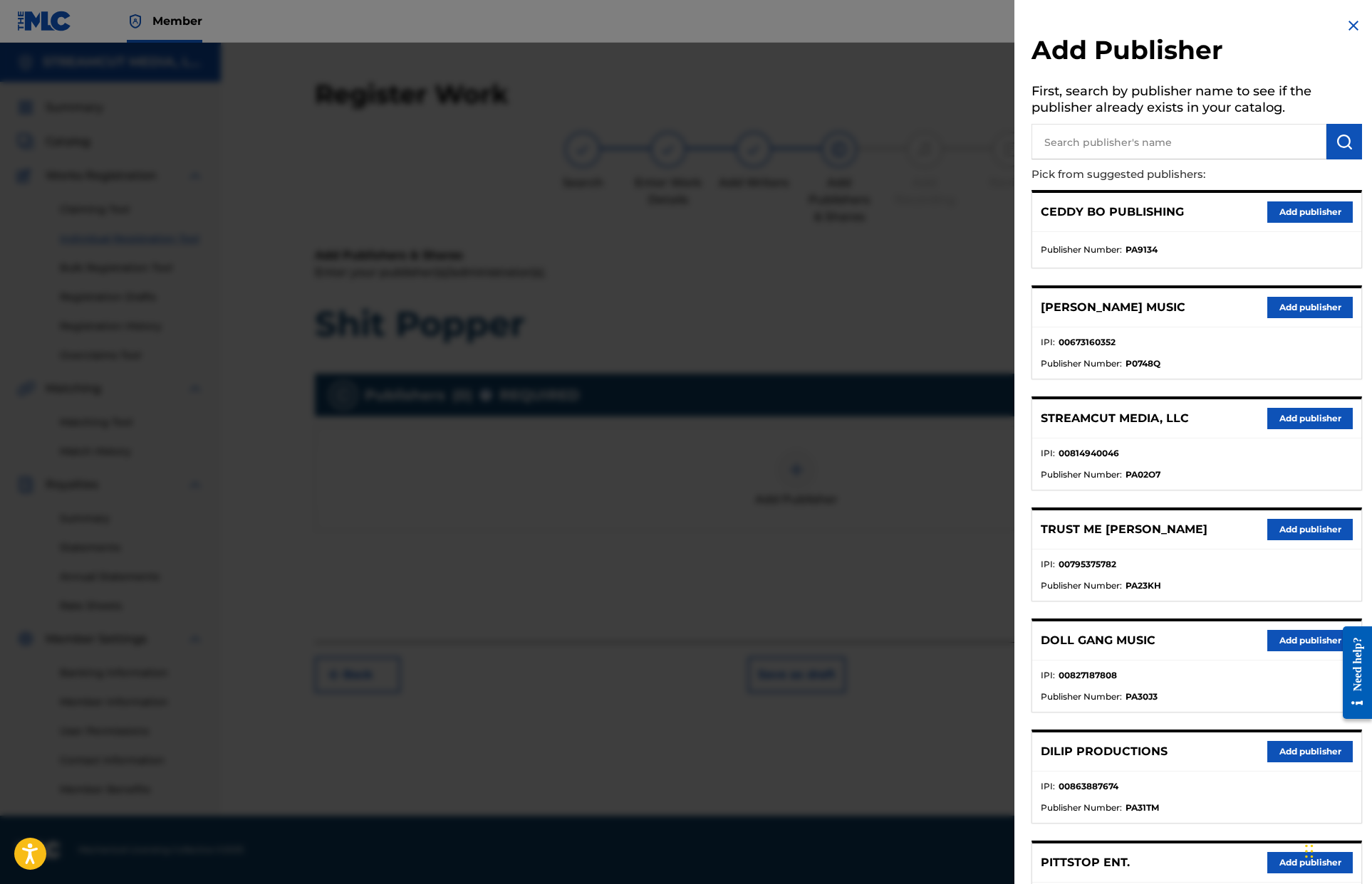
click at [822, 134] on input "text" at bounding box center [1179, 142] width 295 height 36
type input "Beatmonster [PERSON_NAME]"
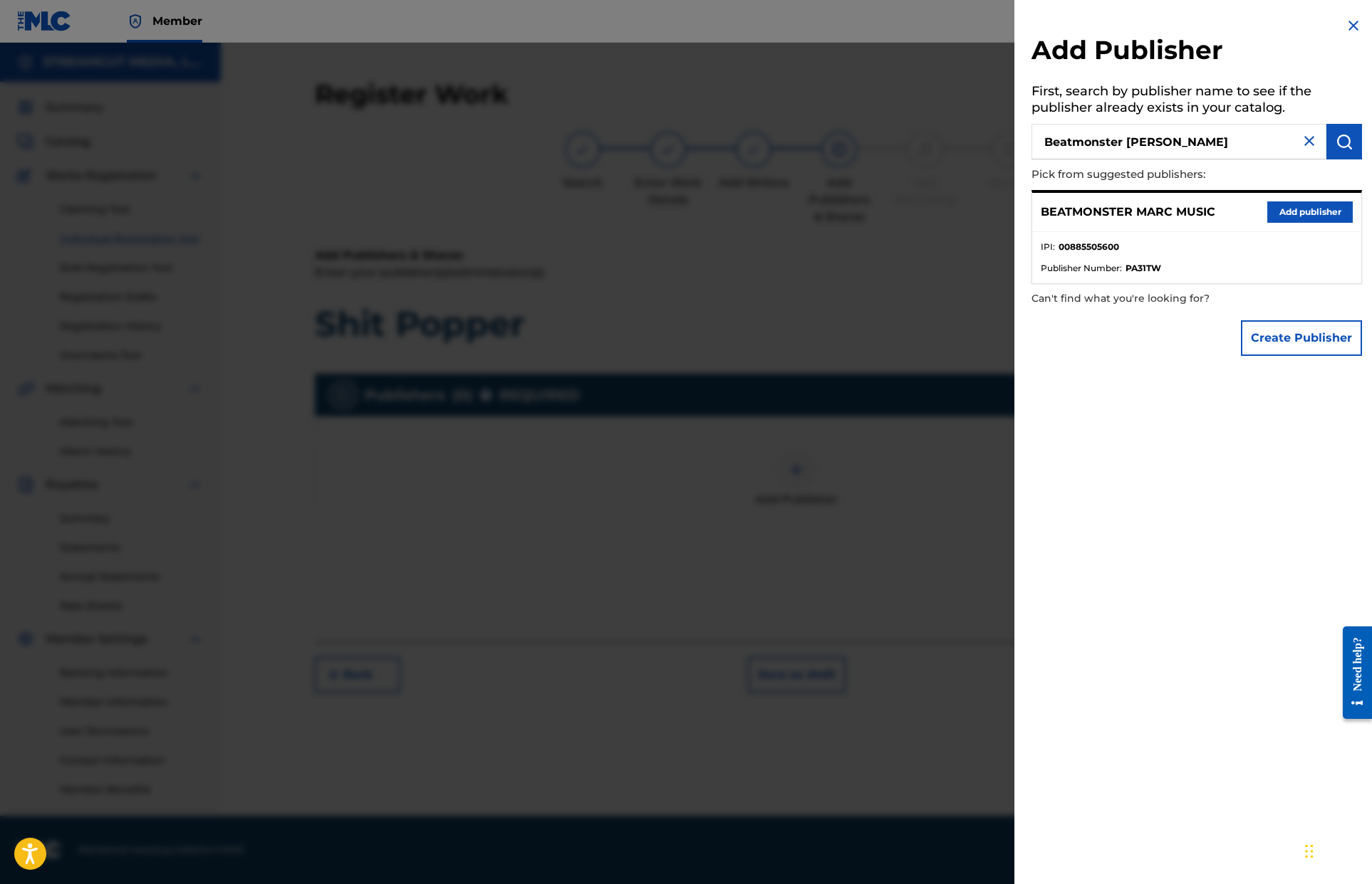
click at [822, 210] on button "Add publisher" at bounding box center [1310, 212] width 85 height 22
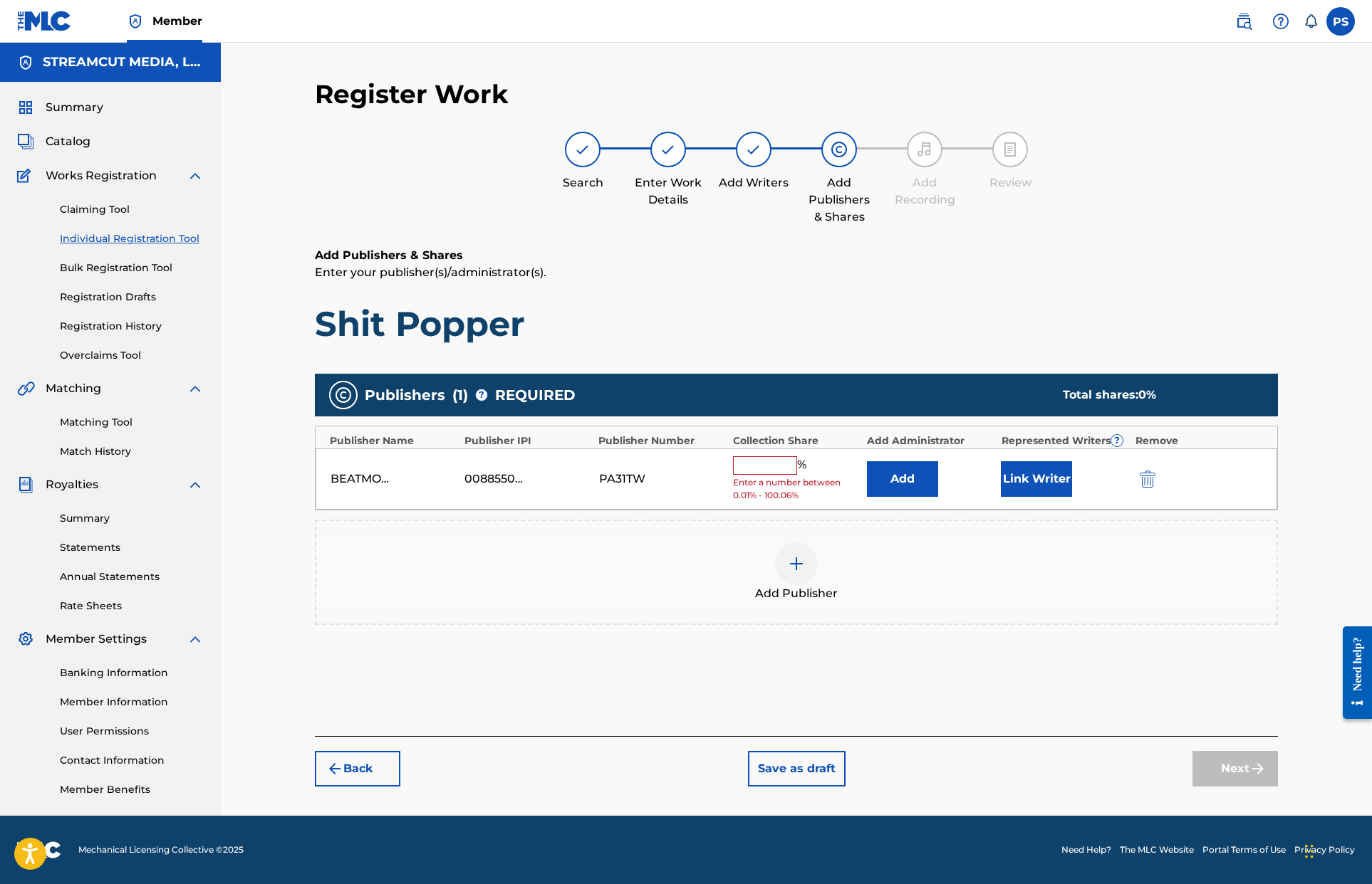
click at [822, 485] on button "Add" at bounding box center [902, 479] width 71 height 36
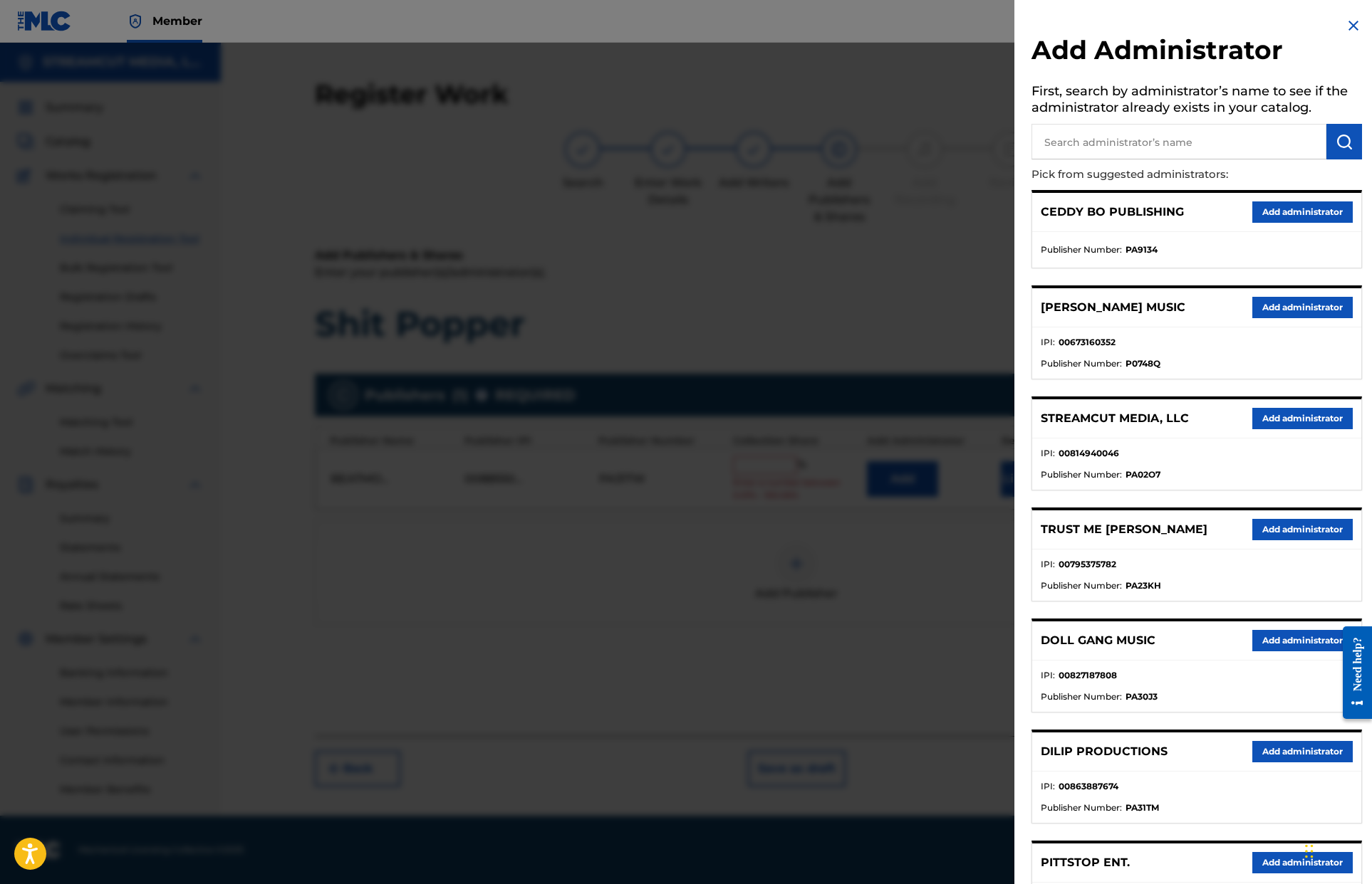
click at [822, 418] on button "Add administrator" at bounding box center [1302, 419] width 101 height 22
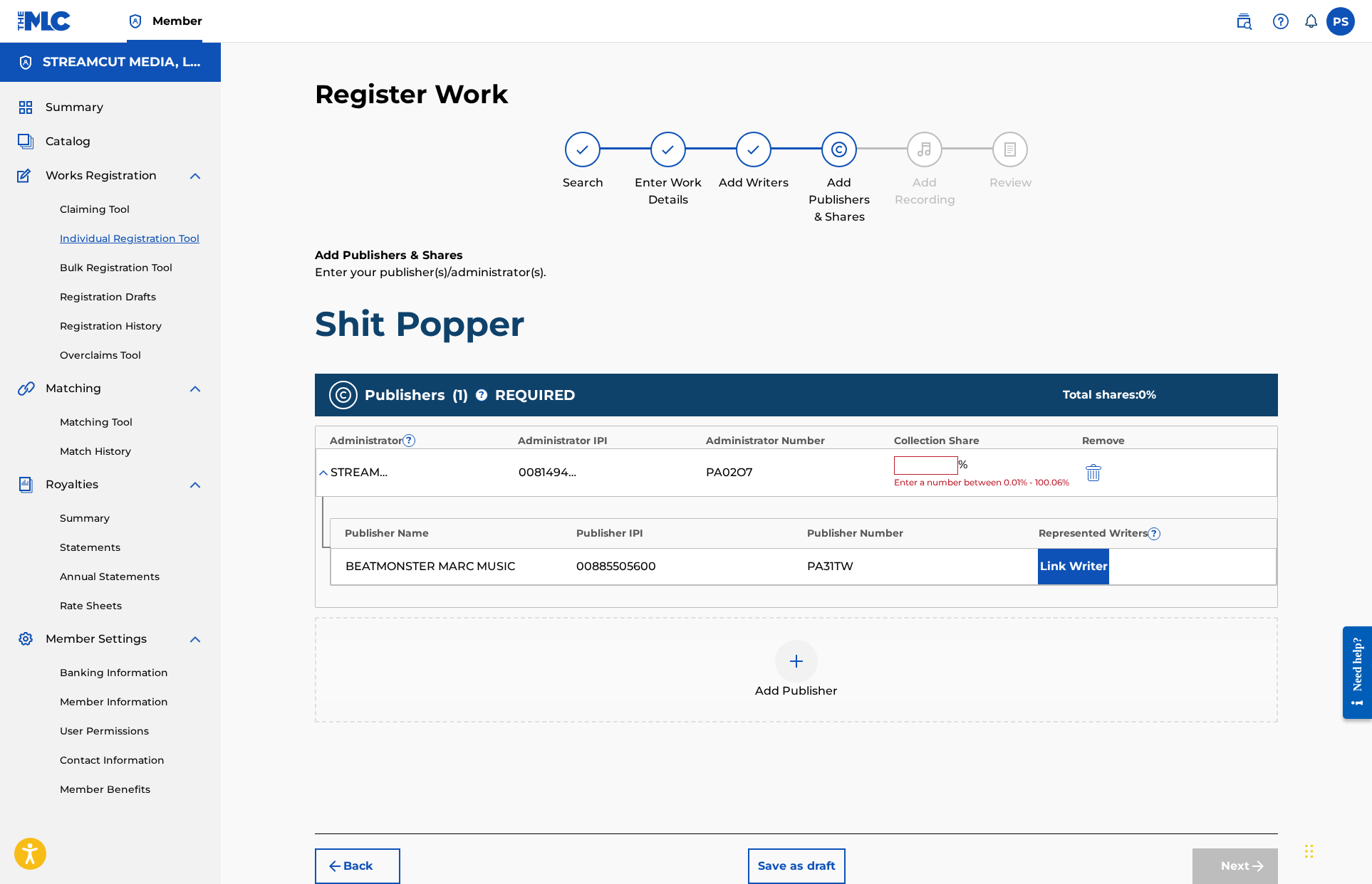
click at [822, 470] on input "text" at bounding box center [926, 466] width 64 height 19
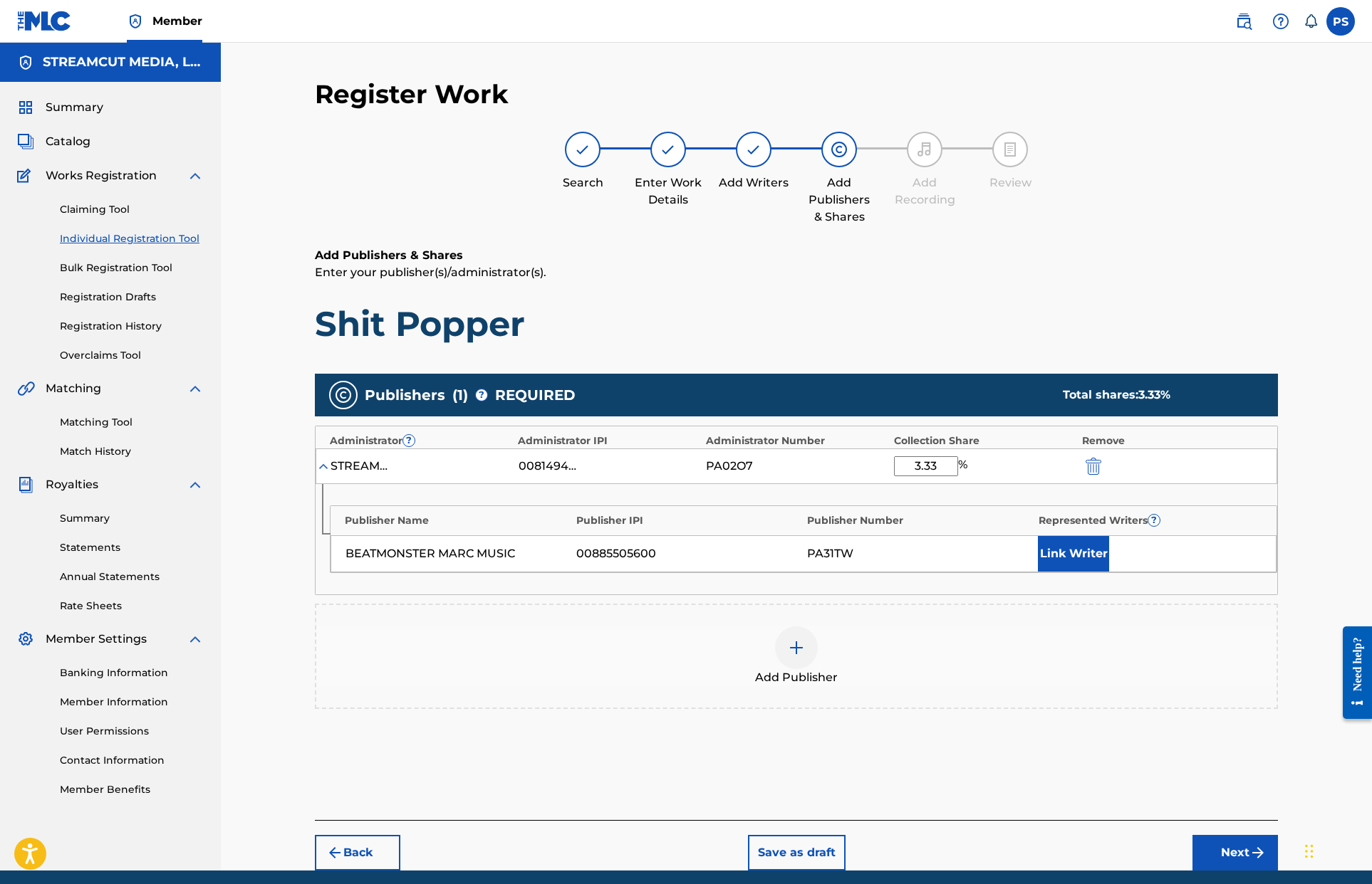
type input "3.33"
click at [822, 559] on button "Link Writer" at bounding box center [1074, 554] width 71 height 36
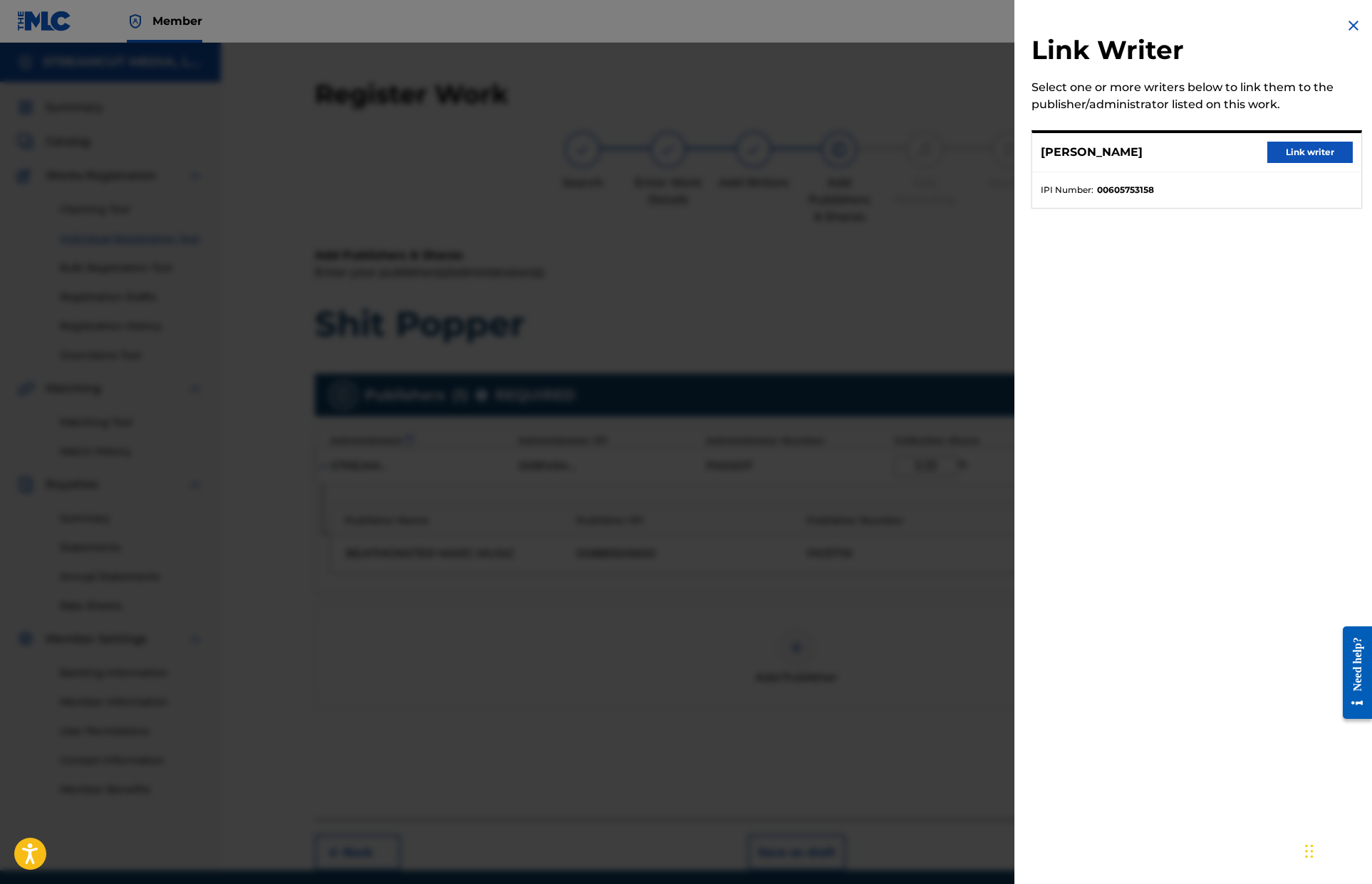
click at [822, 160] on button "Link writer" at bounding box center [1310, 153] width 85 height 22
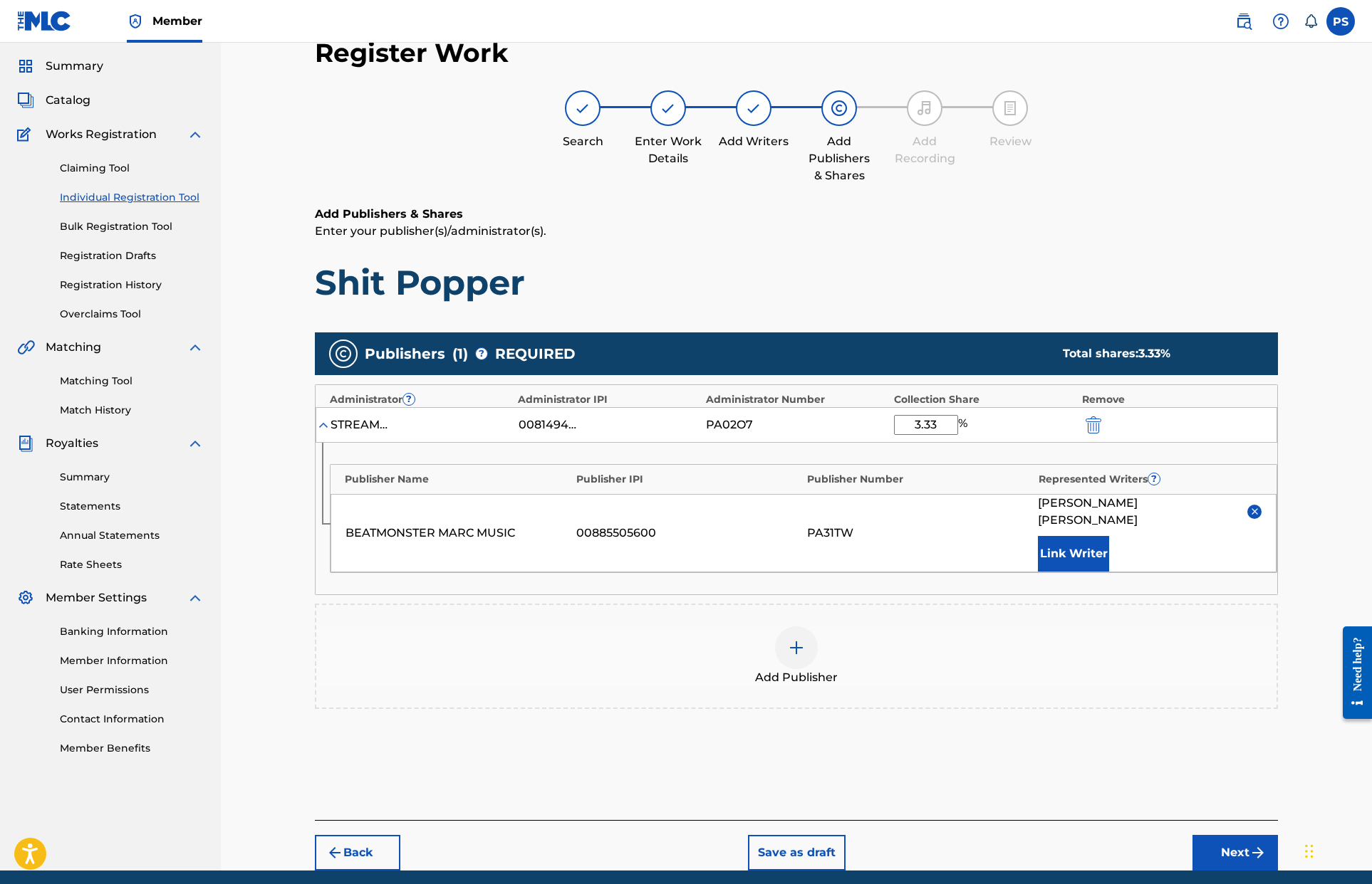
scroll to position [79, 0]
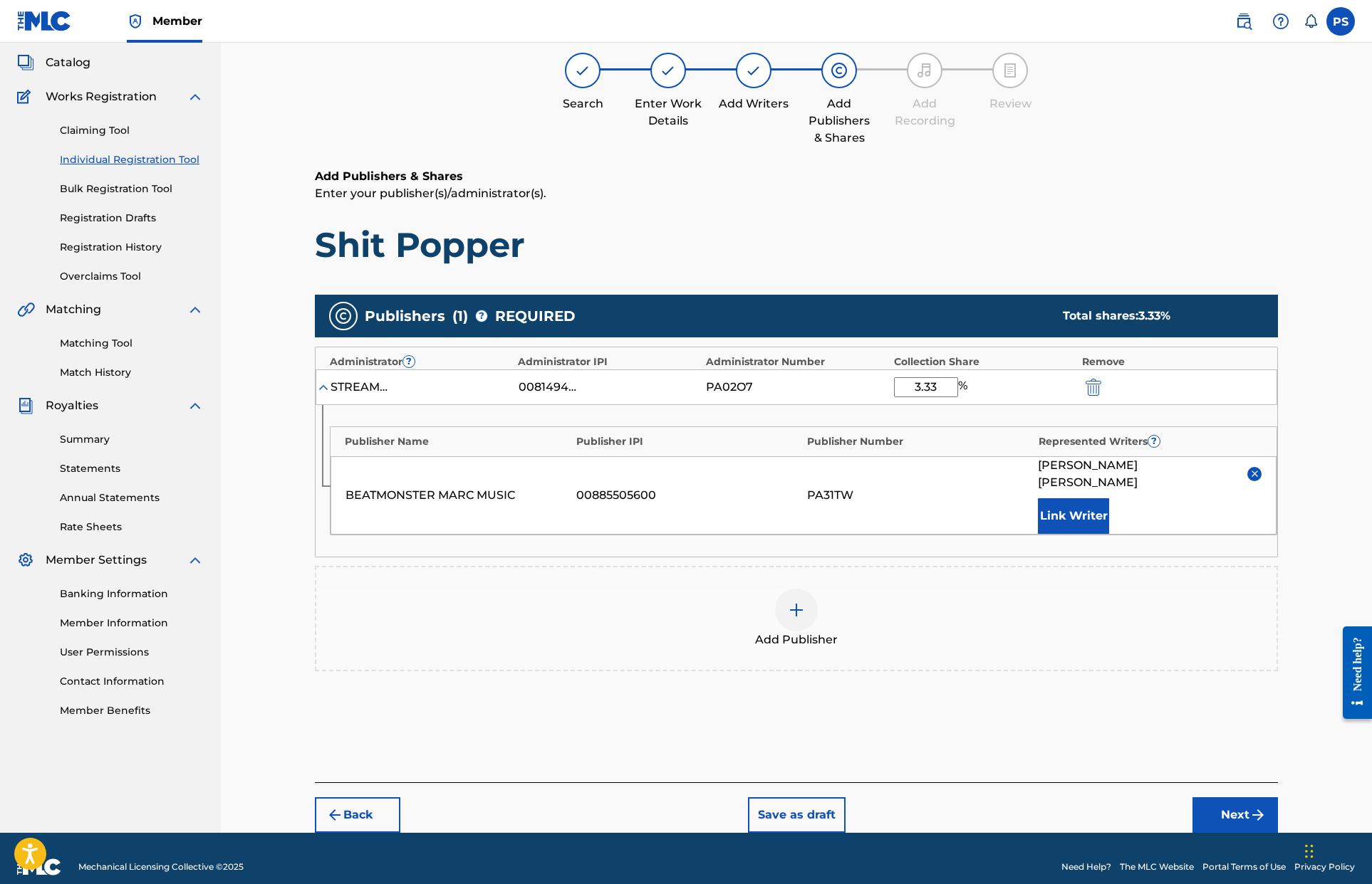
click at [822, 812] on button "Next" at bounding box center [1235, 815] width 85 height 36
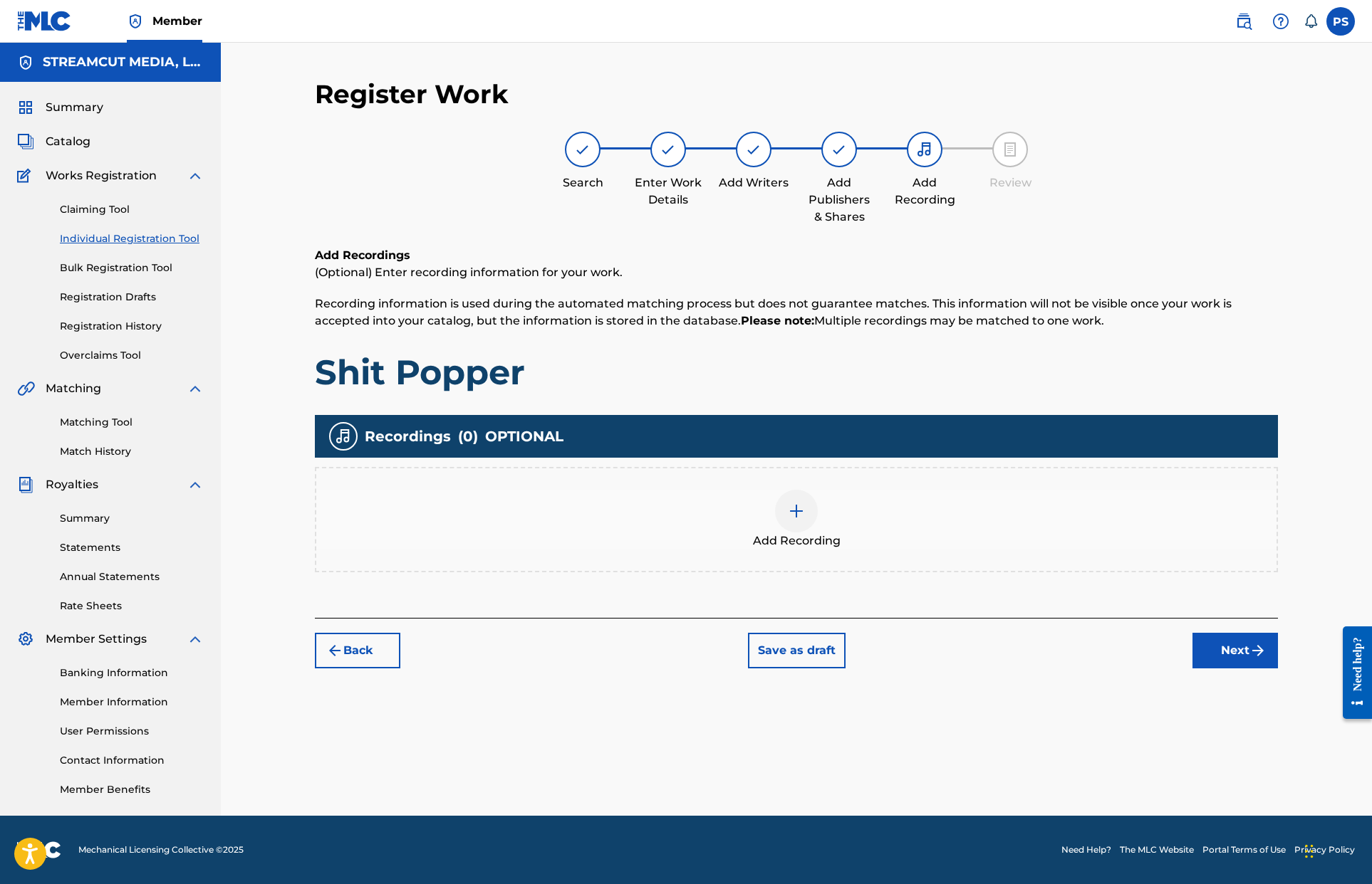
click at [822, 504] on div "Add Recording" at bounding box center [796, 519] width 960 height 60
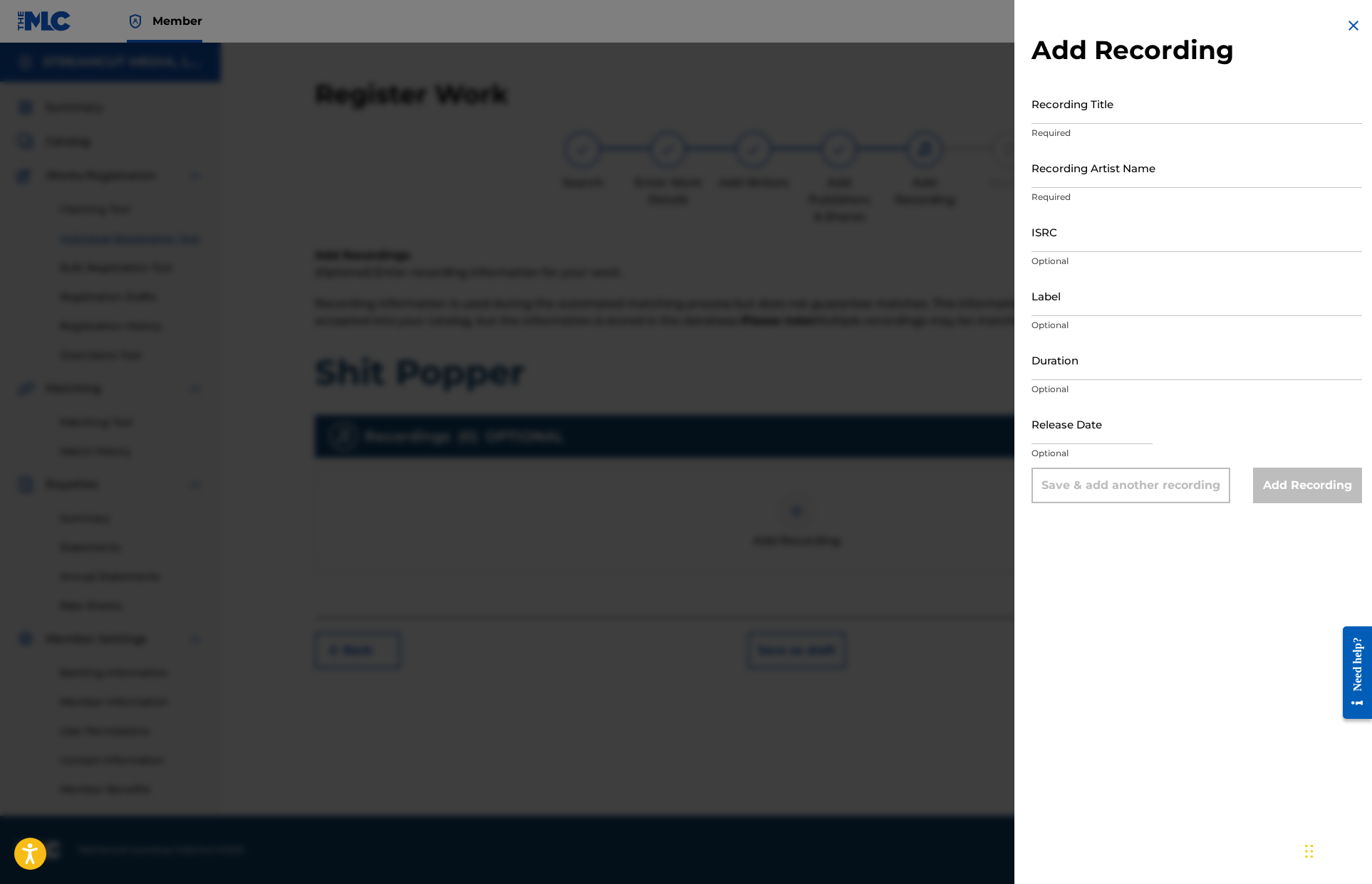
click at [822, 29] on img at bounding box center [1353, 26] width 17 height 17
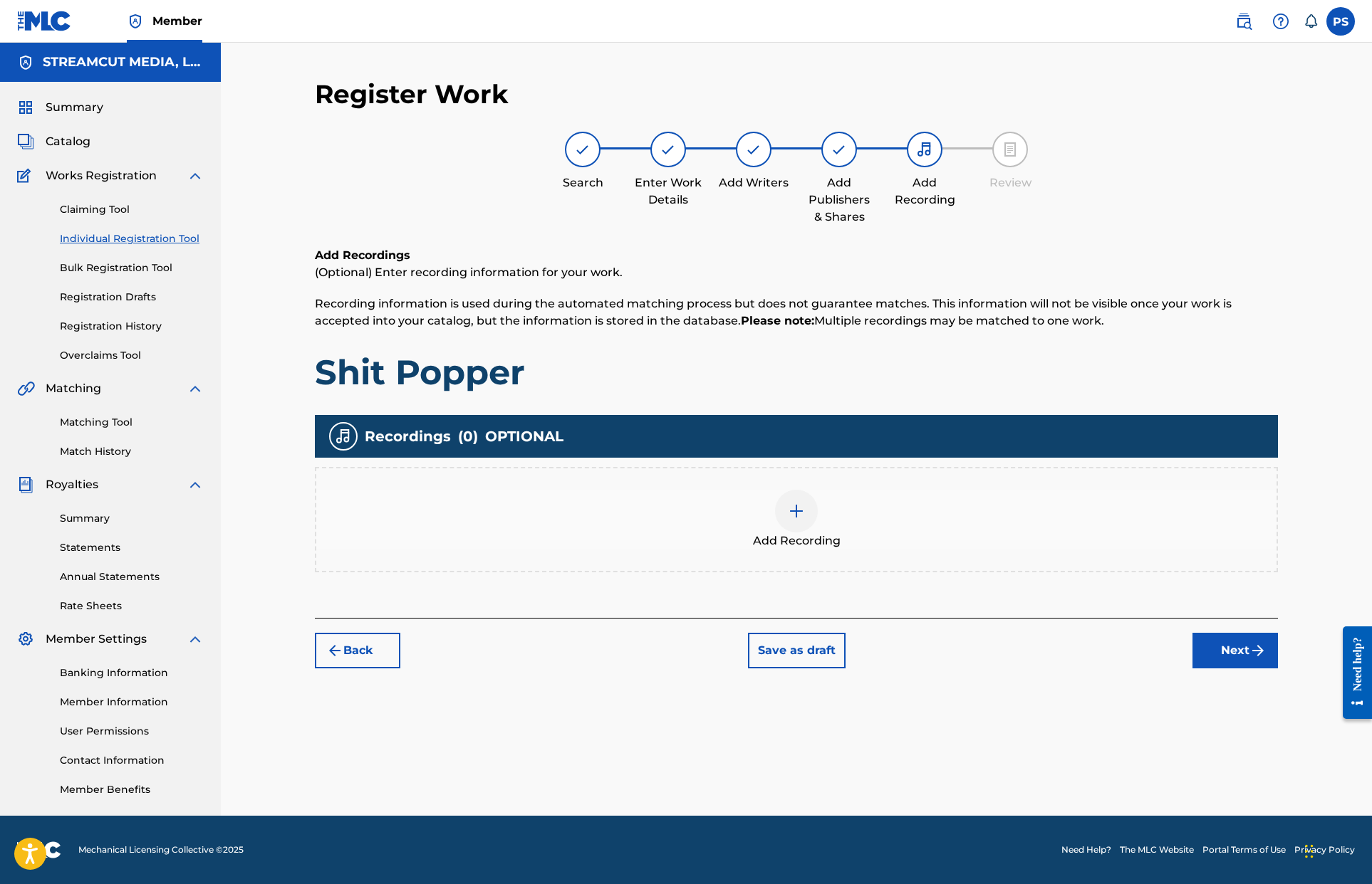
click at [822, 641] on button "Next" at bounding box center [1235, 651] width 85 height 36
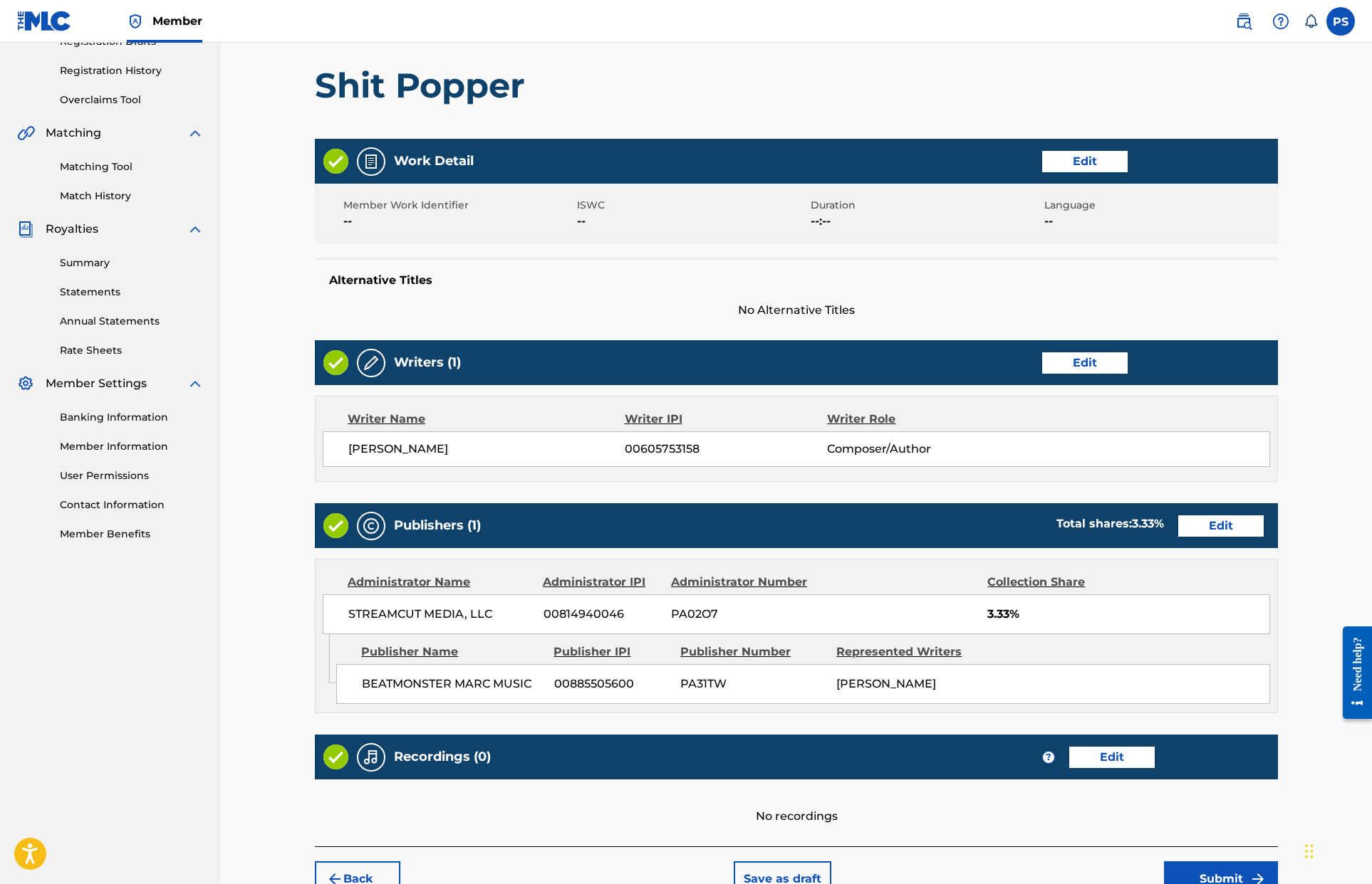
scroll to position [336, 0]
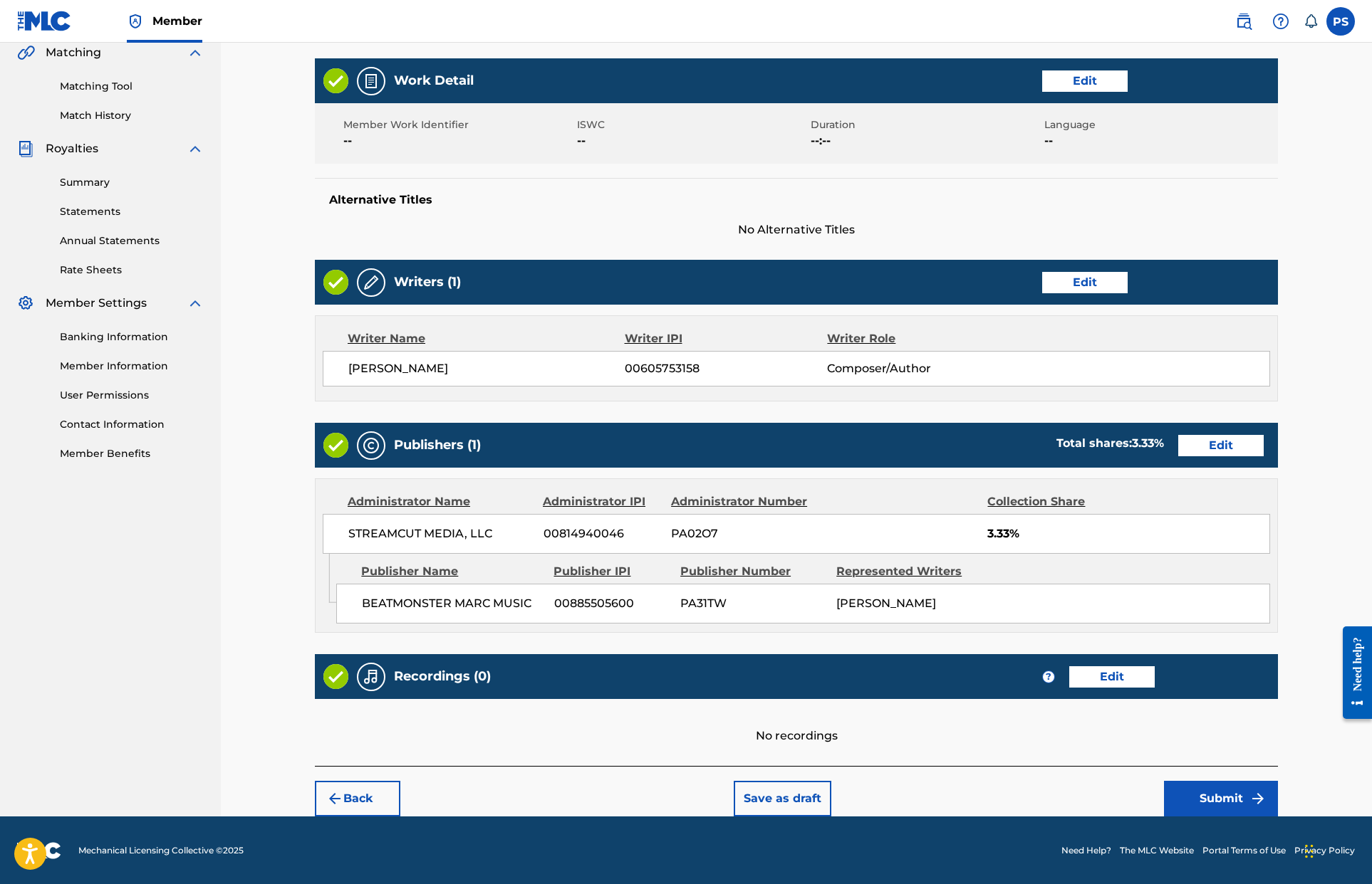
click at [822, 804] on button "Submit" at bounding box center [1220, 799] width 114 height 36
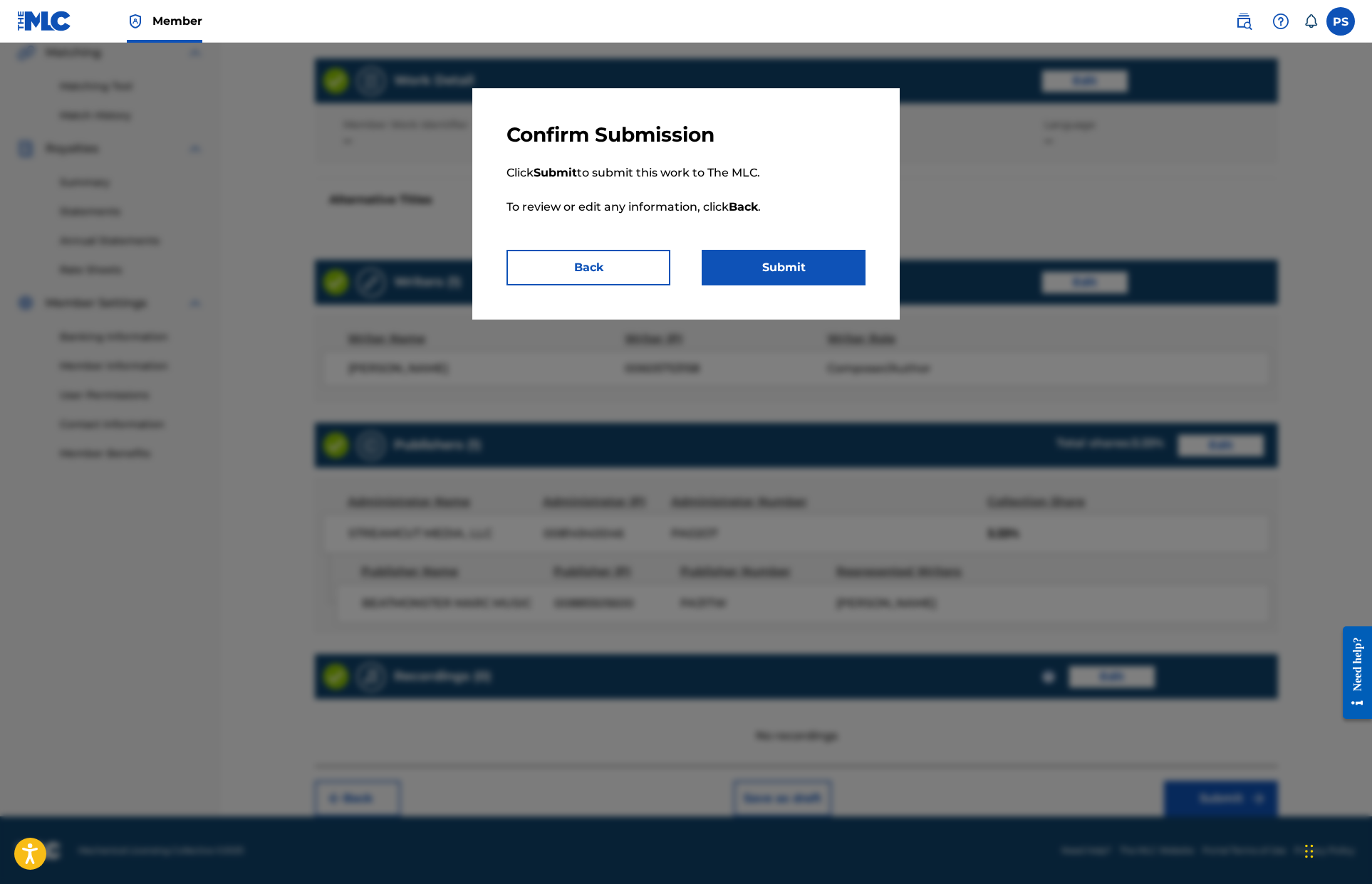
click at [781, 267] on button "Submit" at bounding box center [783, 268] width 164 height 36
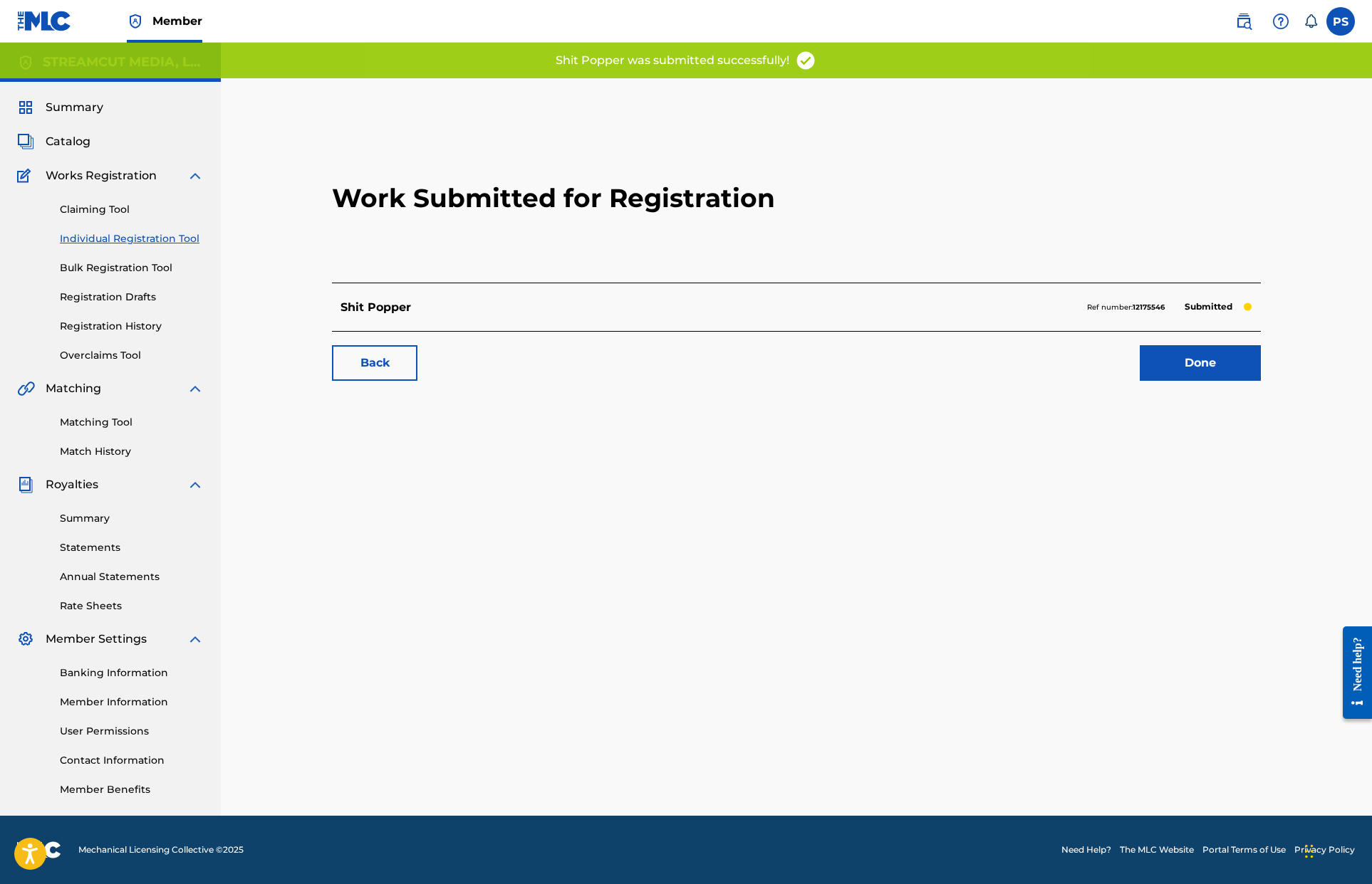
click at [822, 359] on link "Done" at bounding box center [1200, 363] width 121 height 36
